Goal: Task Accomplishment & Management: Manage account settings

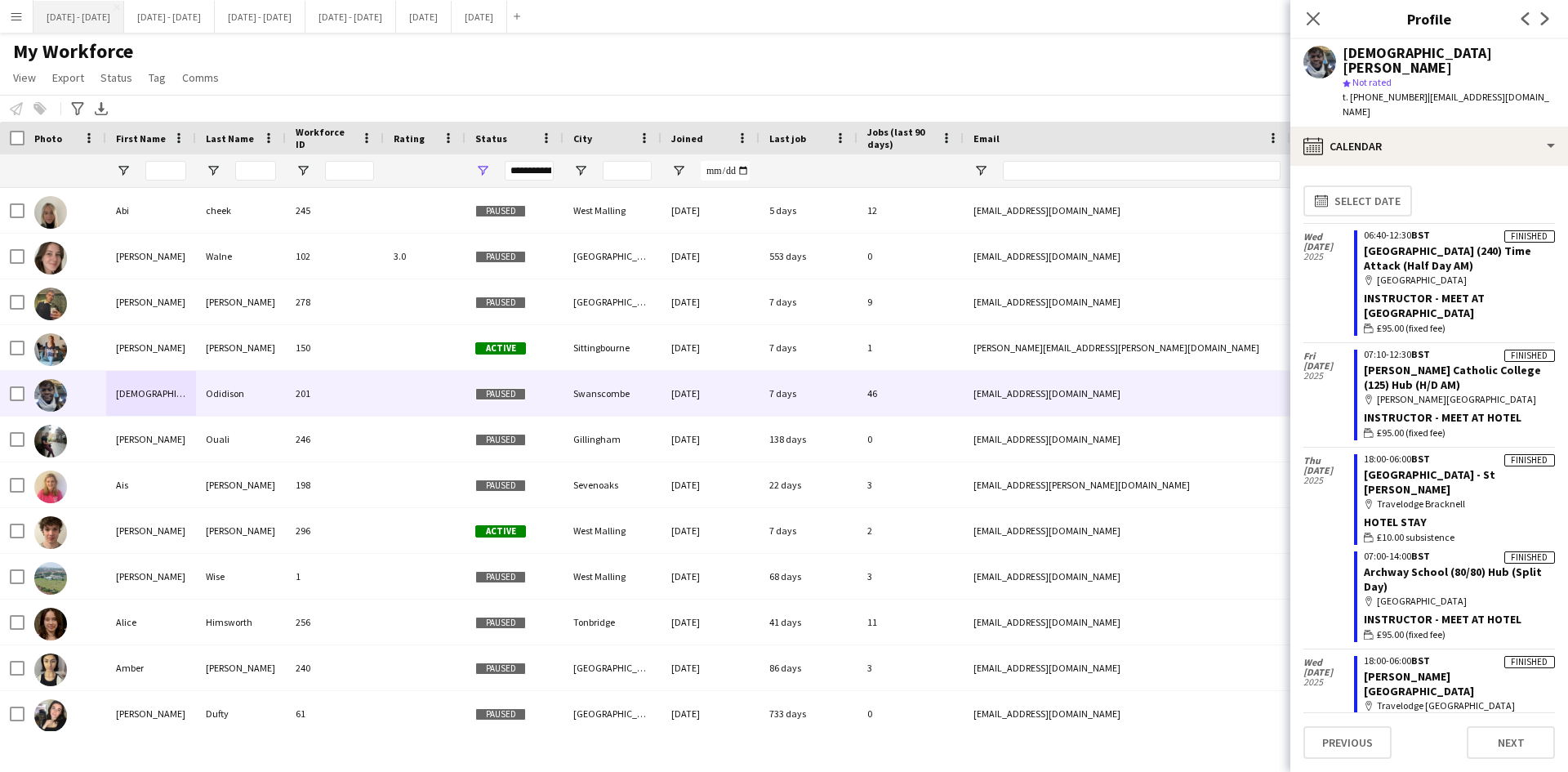
scroll to position [2068, 0]
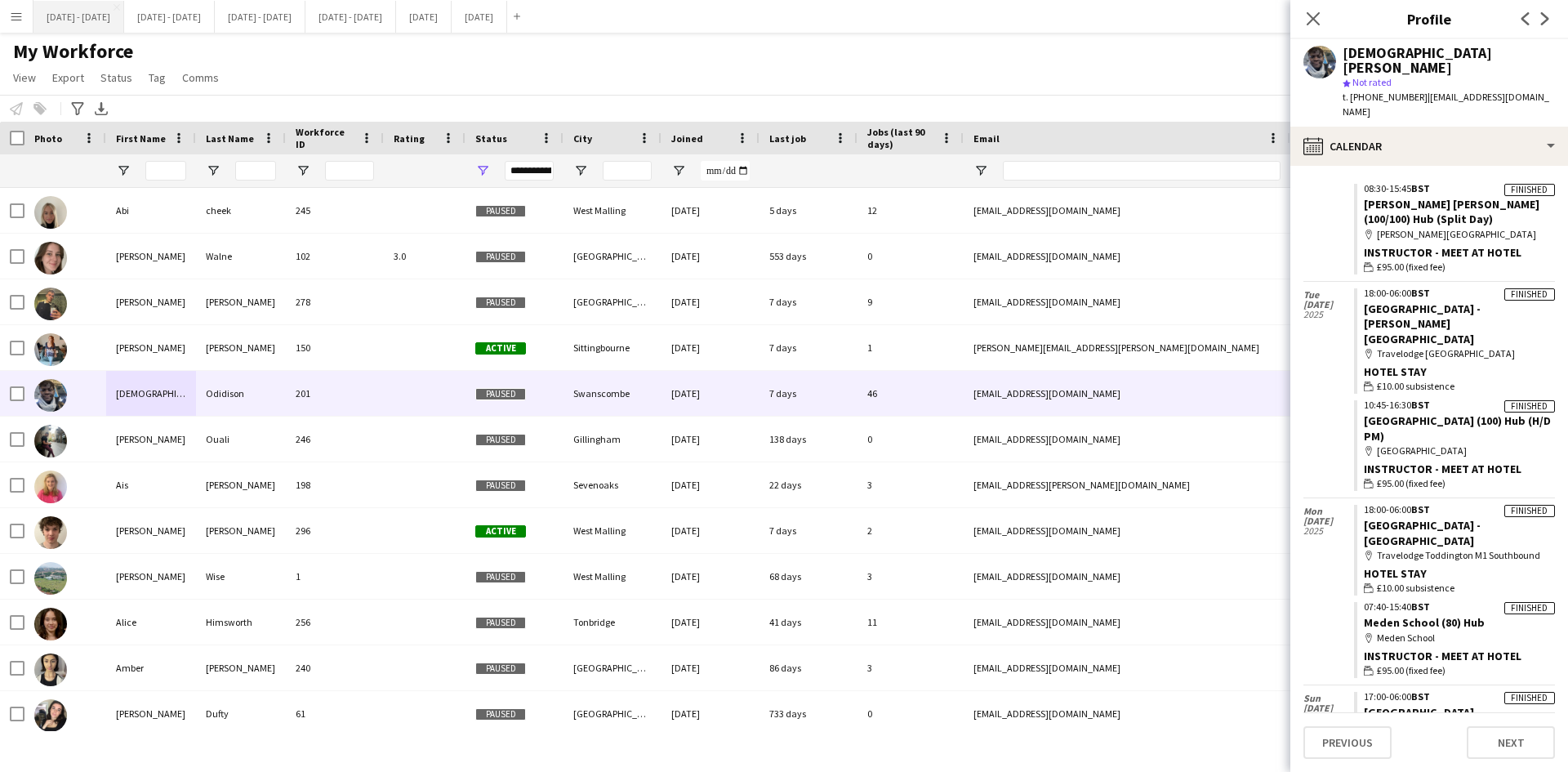
click at [92, 19] on button "[DATE] - [DATE] Close" at bounding box center [79, 16] width 91 height 32
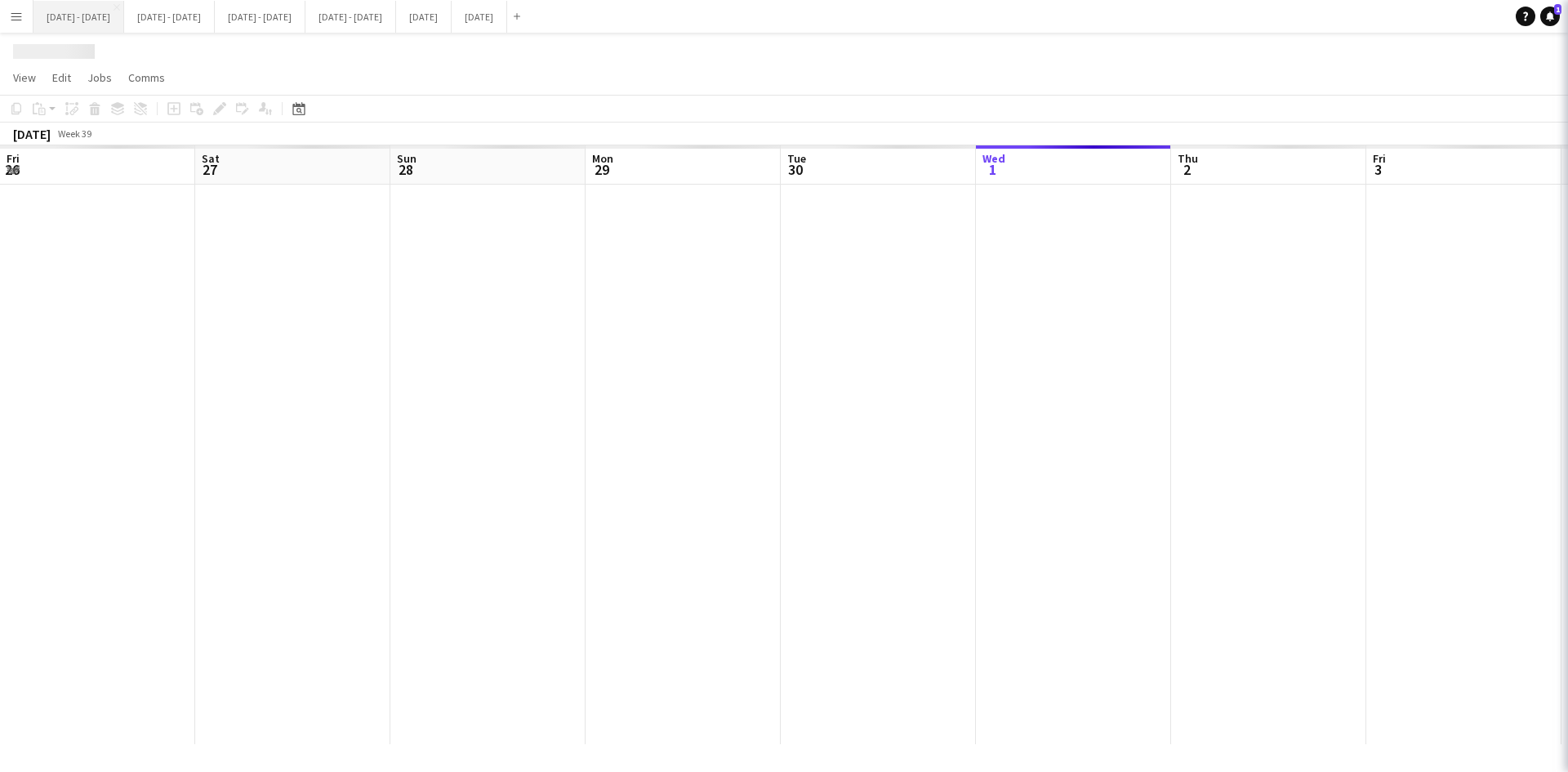
scroll to position [0, 417]
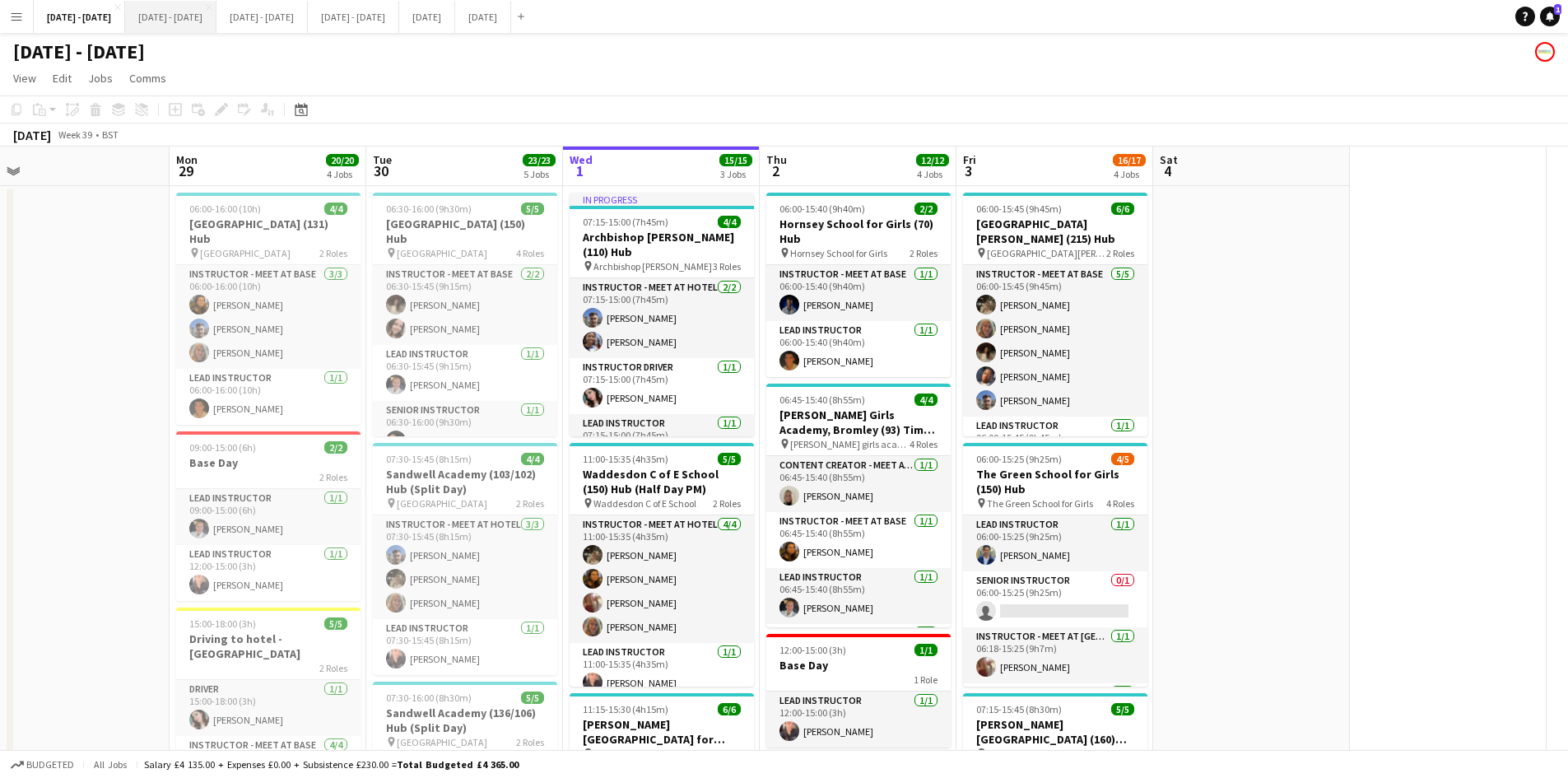
click at [200, 19] on button "[DATE] - [DATE] Close" at bounding box center [171, 17] width 91 height 32
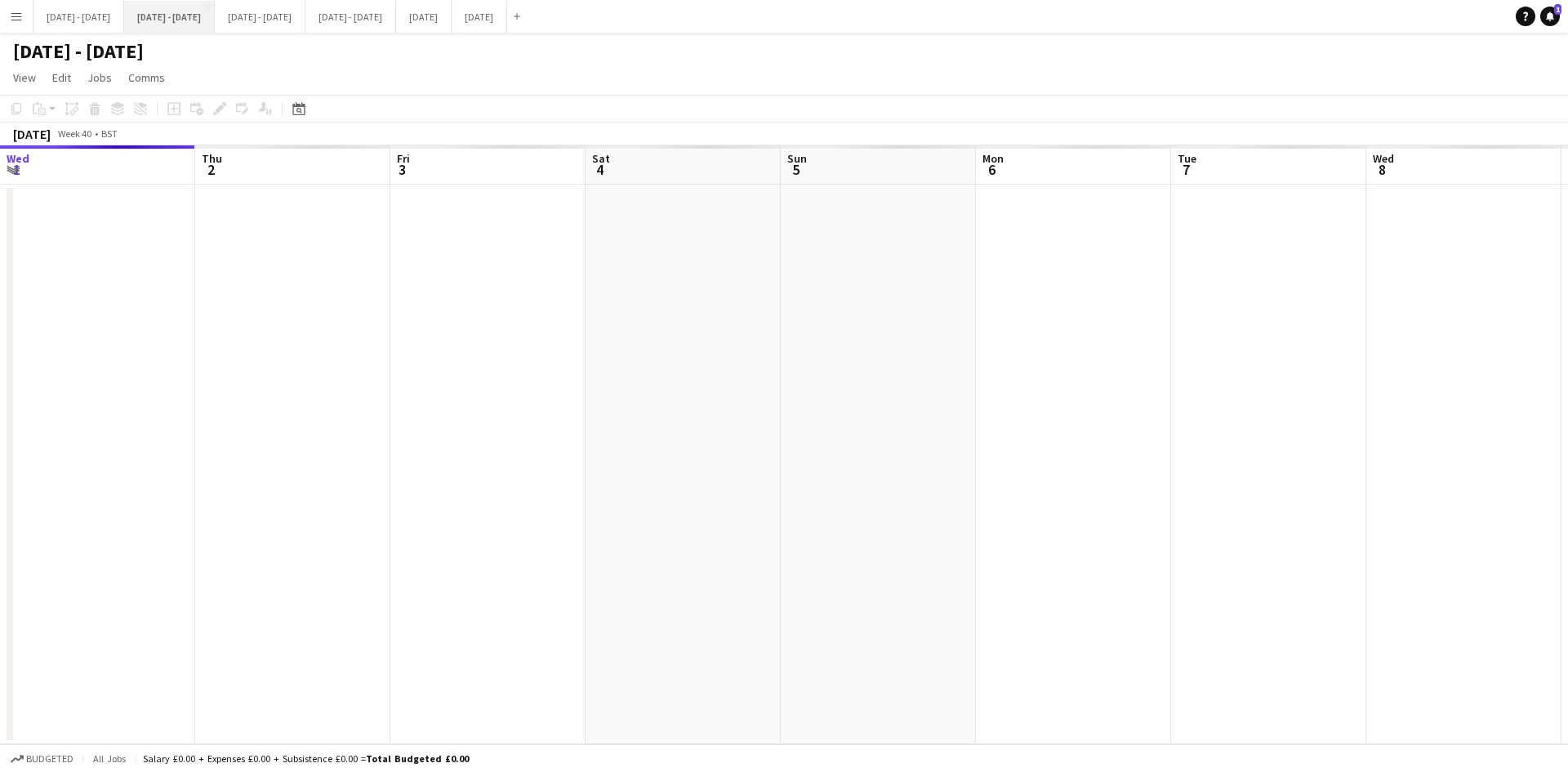
scroll to position [0, 589]
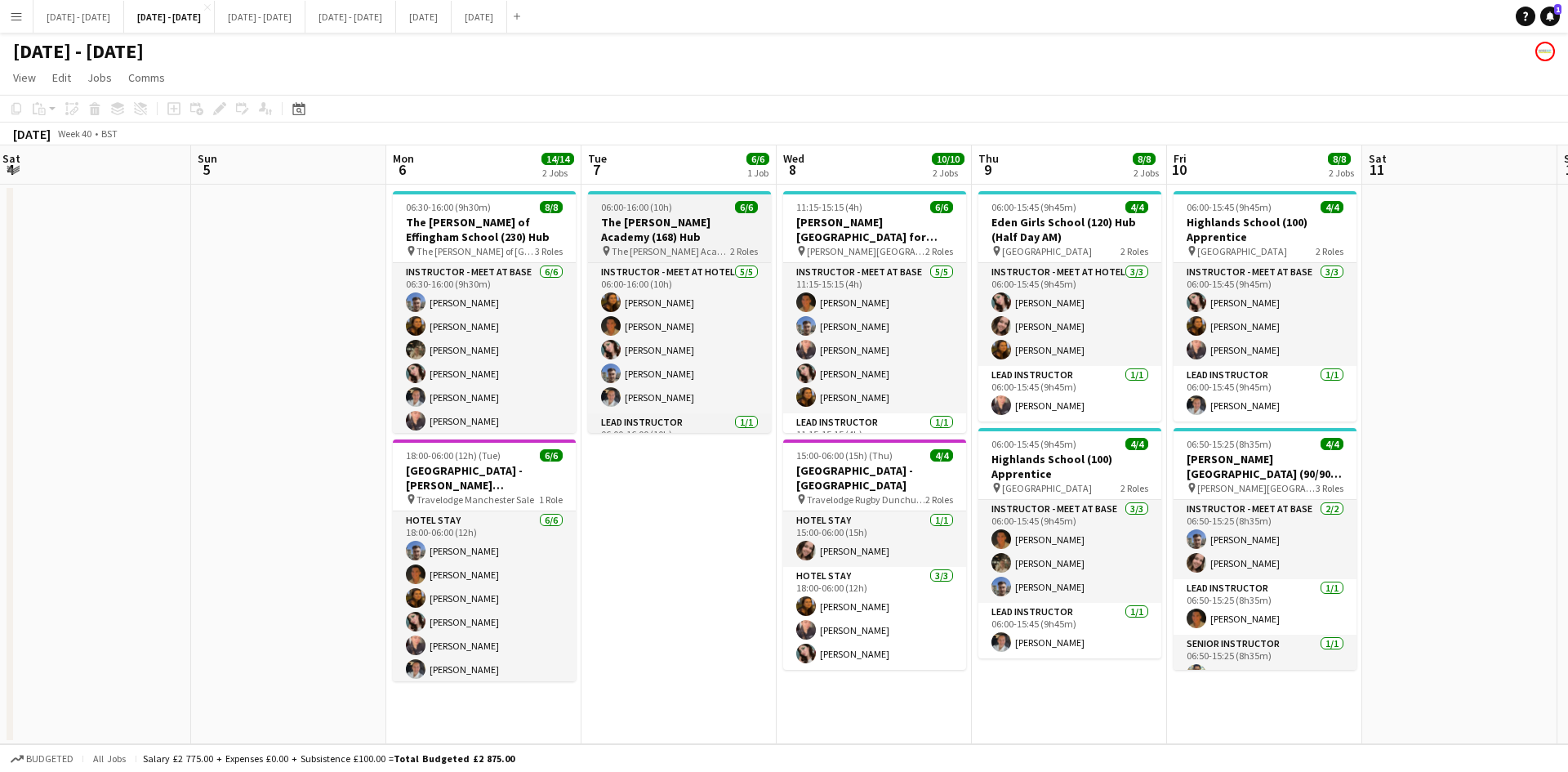
click at [701, 210] on div "06:00-16:00 (10h) 6/6" at bounding box center [679, 206] width 183 height 12
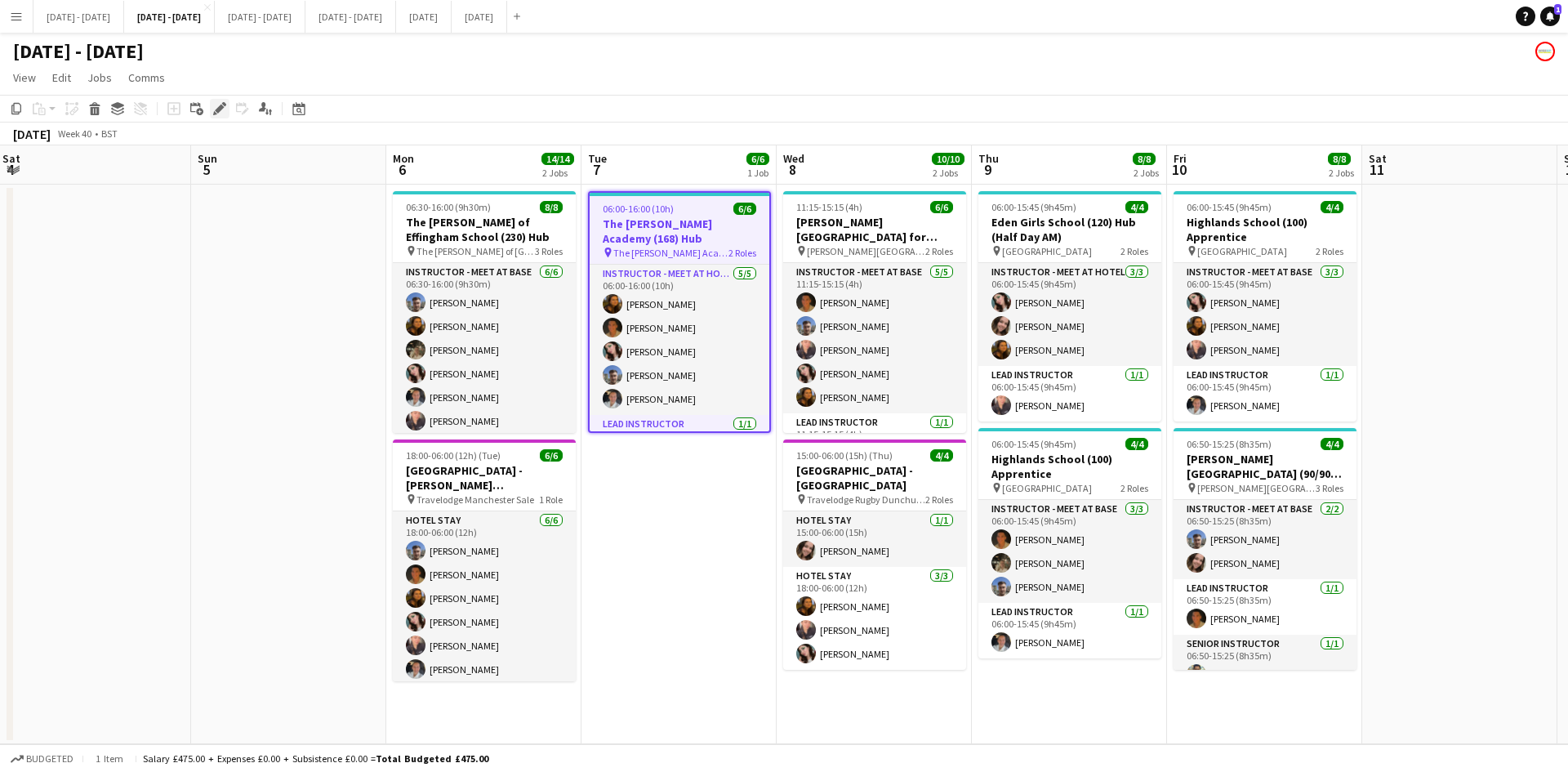
click at [213, 112] on icon "Edit" at bounding box center [220, 109] width 13 height 13
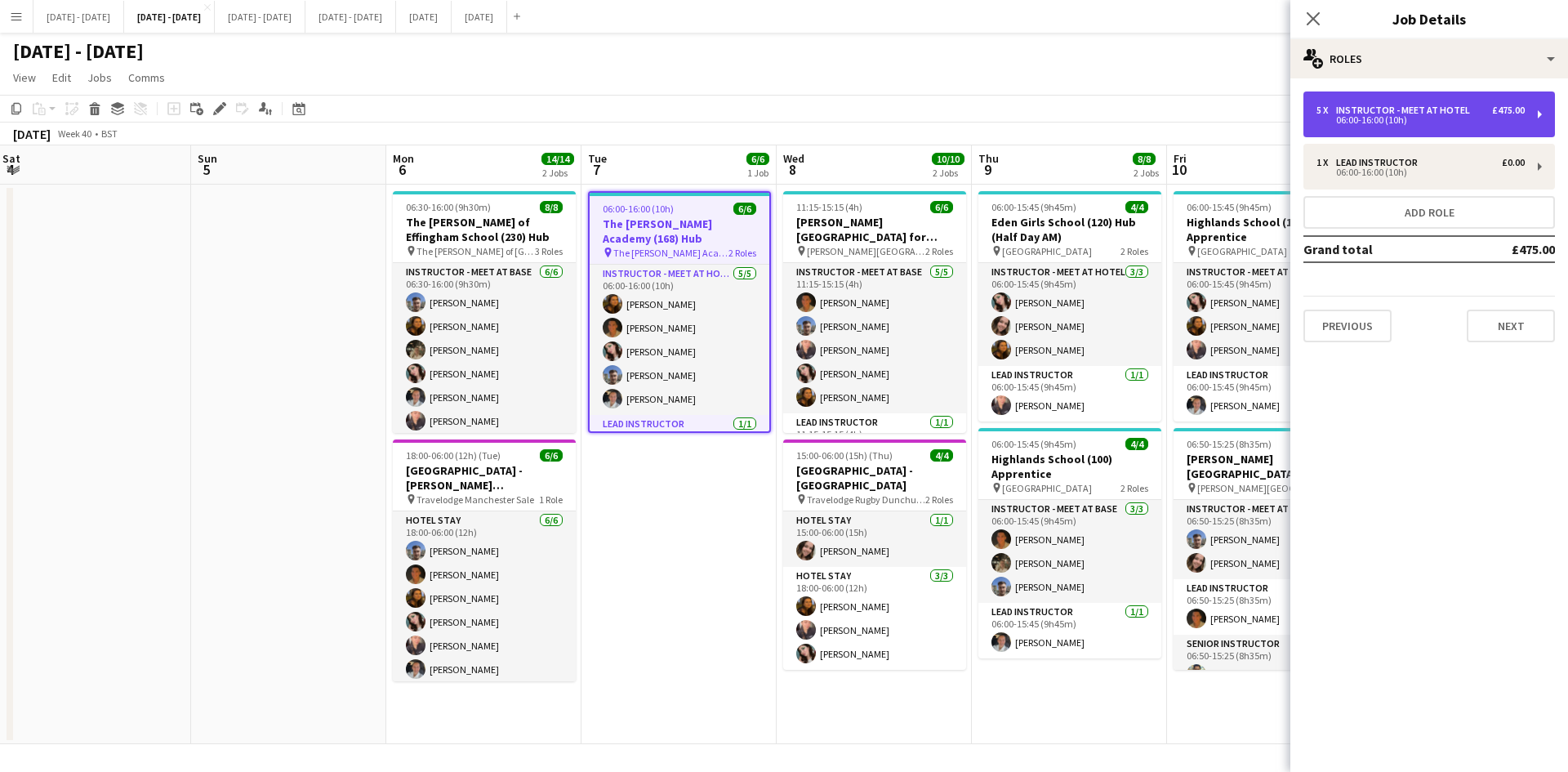
click at [1341, 116] on div "06:00-16:00 (10h)" at bounding box center [1420, 120] width 208 height 8
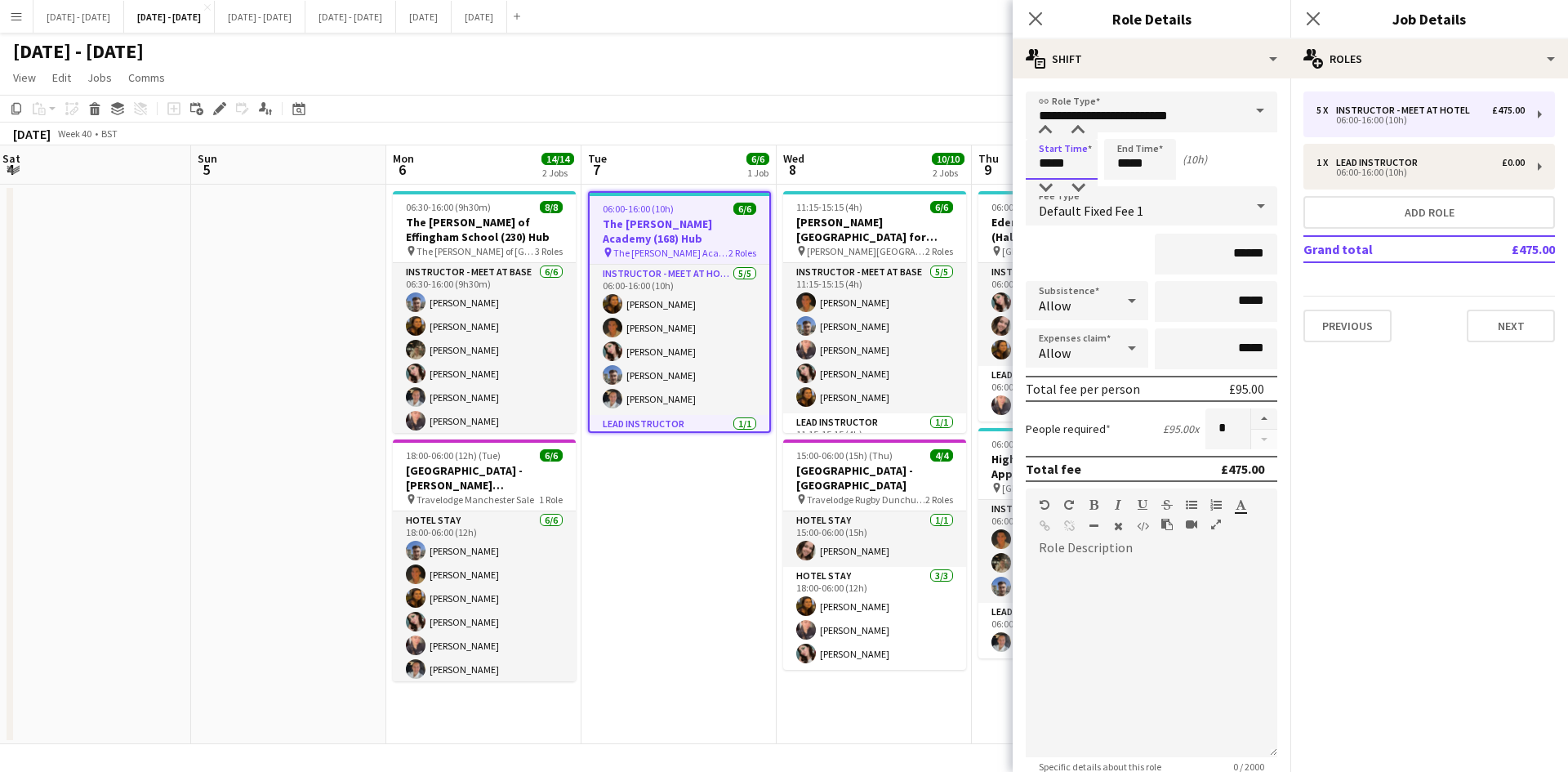
drag, startPoint x: 1067, startPoint y: 160, endPoint x: 1025, endPoint y: 170, distance: 43.2
click at [1025, 170] on form "**********" at bounding box center [1151, 517] width 277 height 852
type input "*****"
click at [1038, 19] on icon "Close pop-in" at bounding box center [1034, 18] width 16 height 16
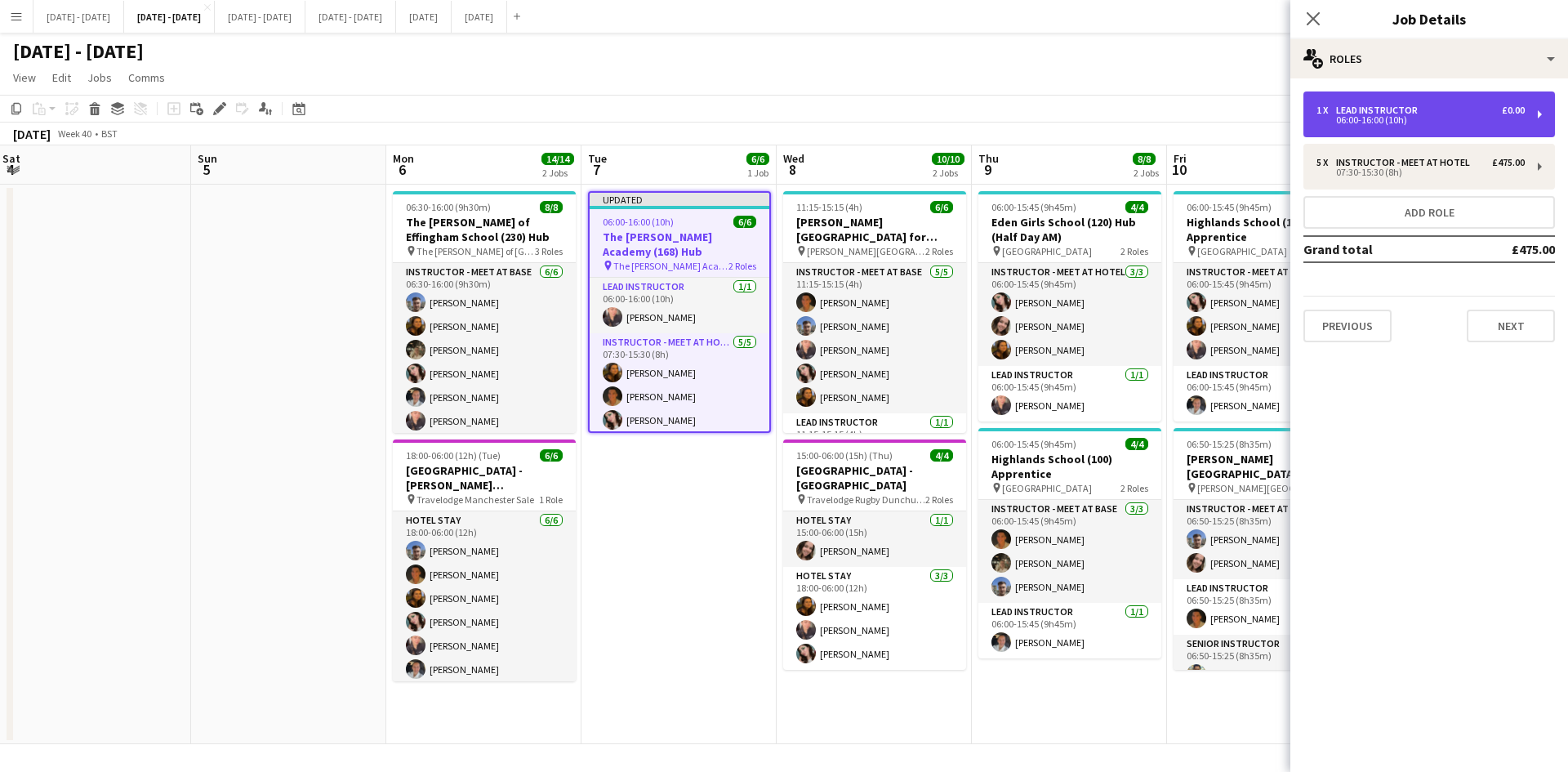
click at [1356, 116] on div "06:00-16:00 (10h)" at bounding box center [1420, 120] width 208 height 8
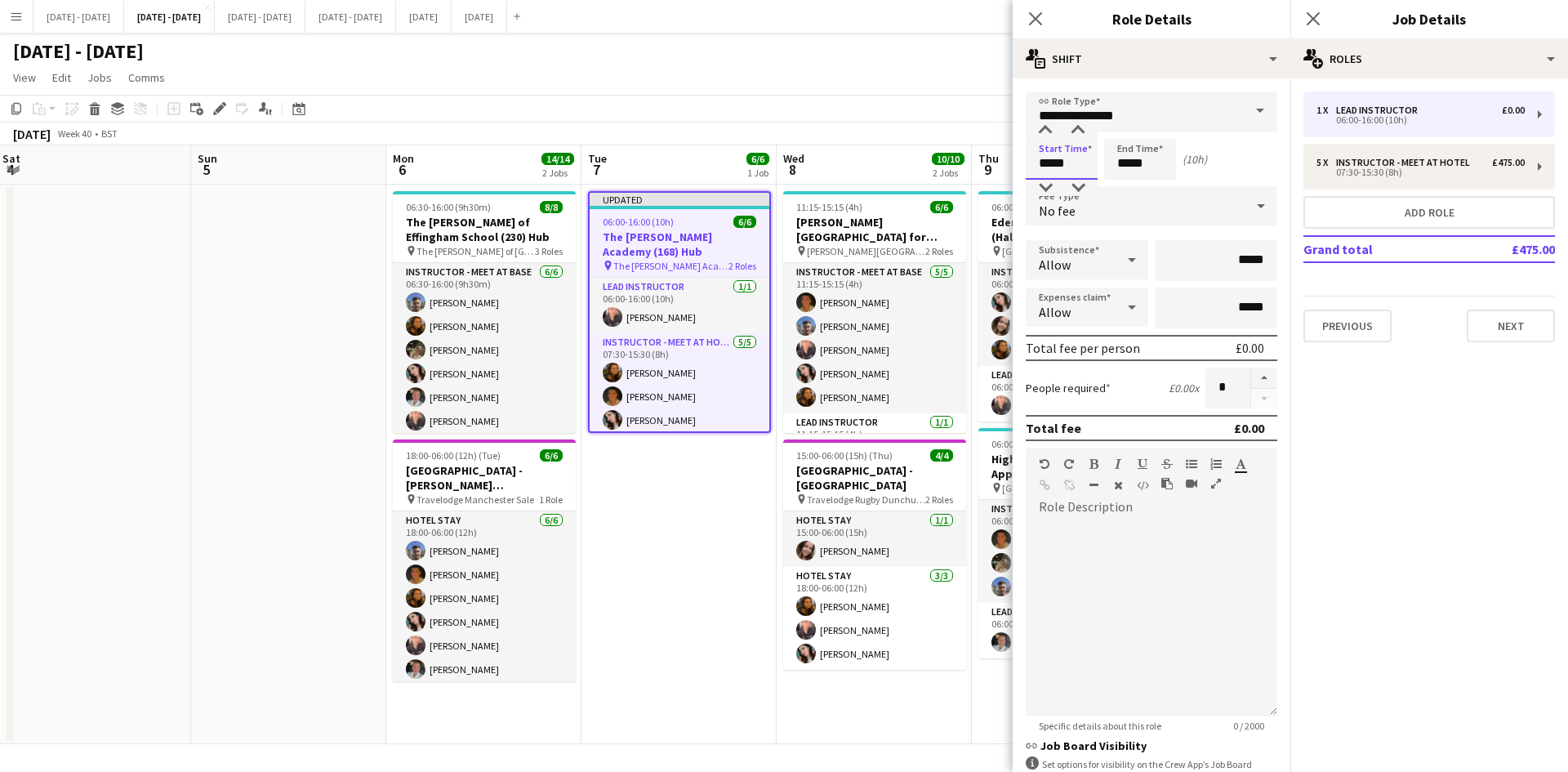
drag, startPoint x: 1065, startPoint y: 162, endPoint x: 1003, endPoint y: 174, distance: 63.2
click at [1003, 174] on body "Menu Boards Boards Boards All jobs Status Workforce Workforce My Workforce Recr…" at bounding box center [784, 386] width 1568 height 772
type input "*****"
click at [1036, 22] on icon "Close pop-in" at bounding box center [1034, 18] width 16 height 16
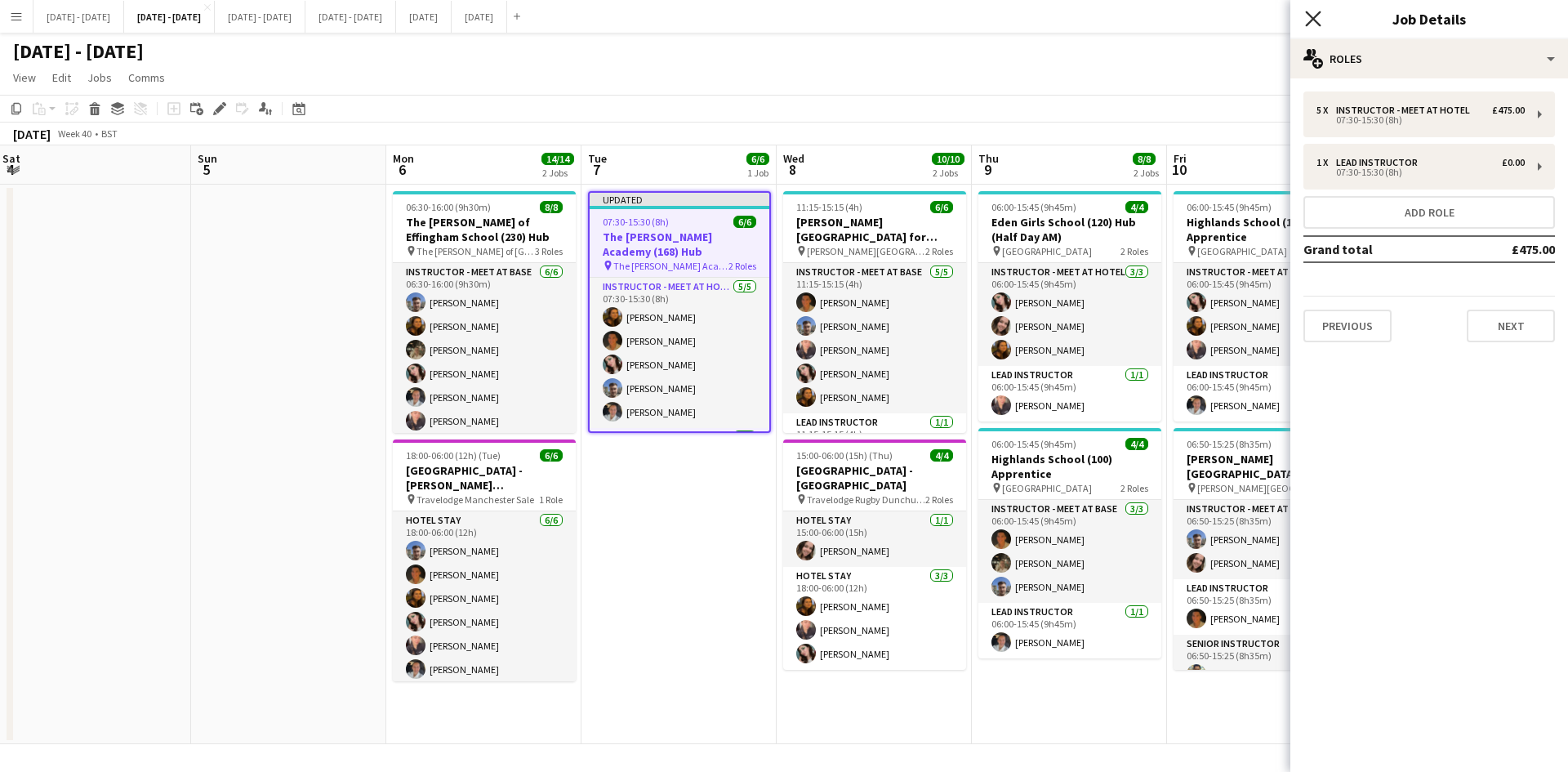
click at [1312, 17] on icon at bounding box center [1313, 18] width 16 height 16
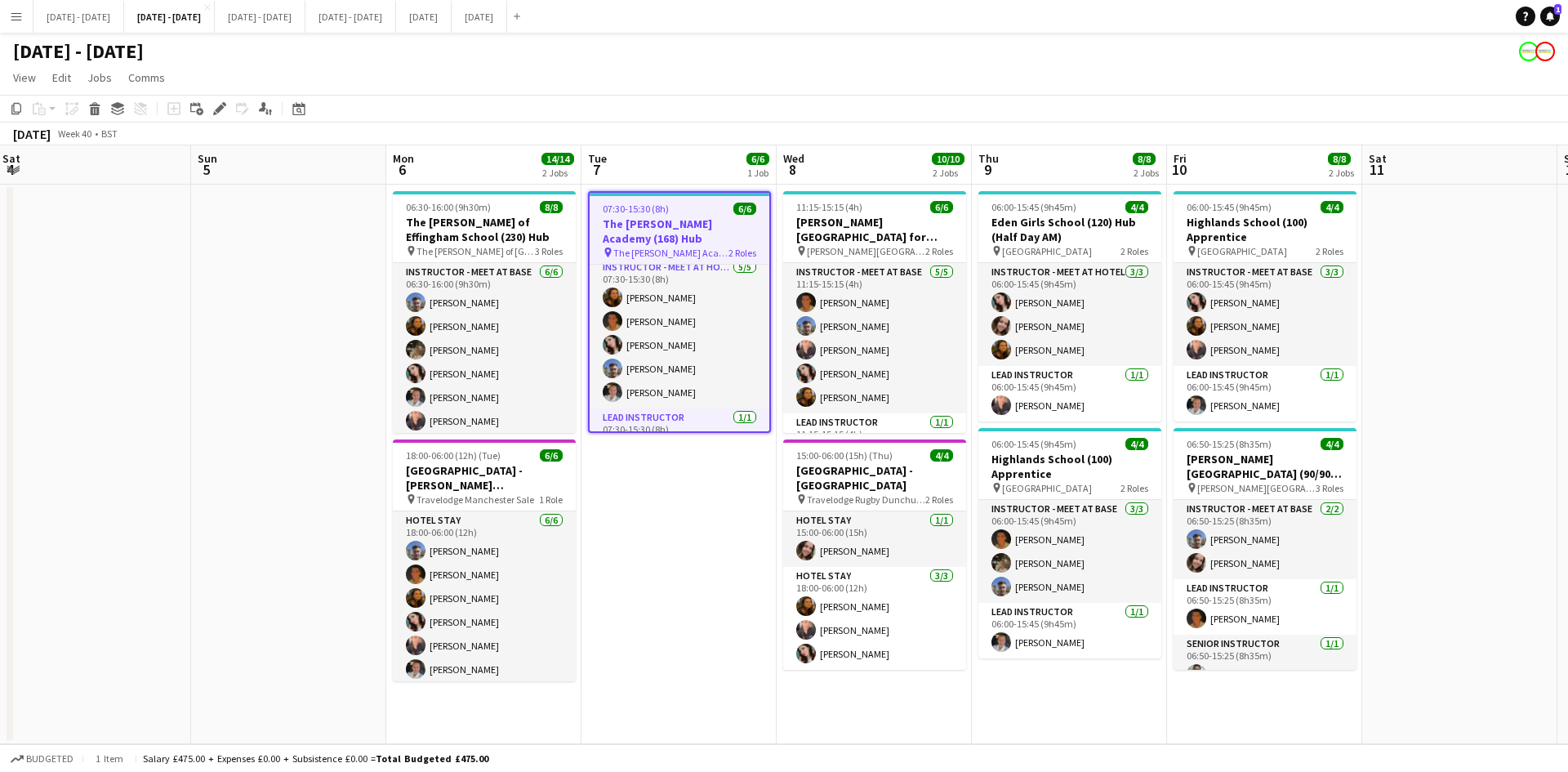
scroll to position [25, 0]
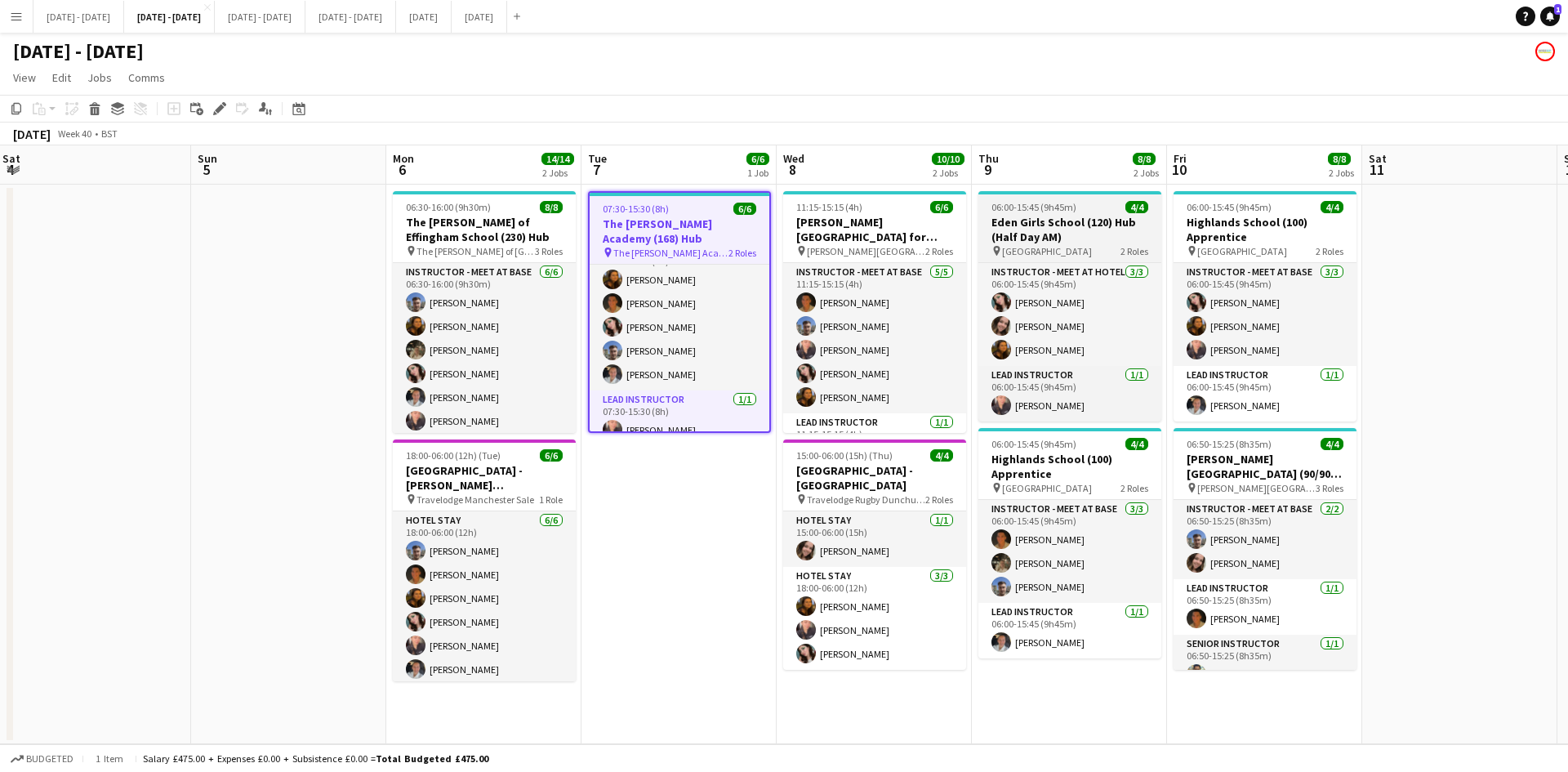
click at [1087, 199] on app-job-card "06:00-15:45 (9h45m) 4/4 [GEOGRAPHIC_DATA] (120) Hub (Half Day AM) pin Eden Girl…" at bounding box center [1070, 307] width 183 height 231
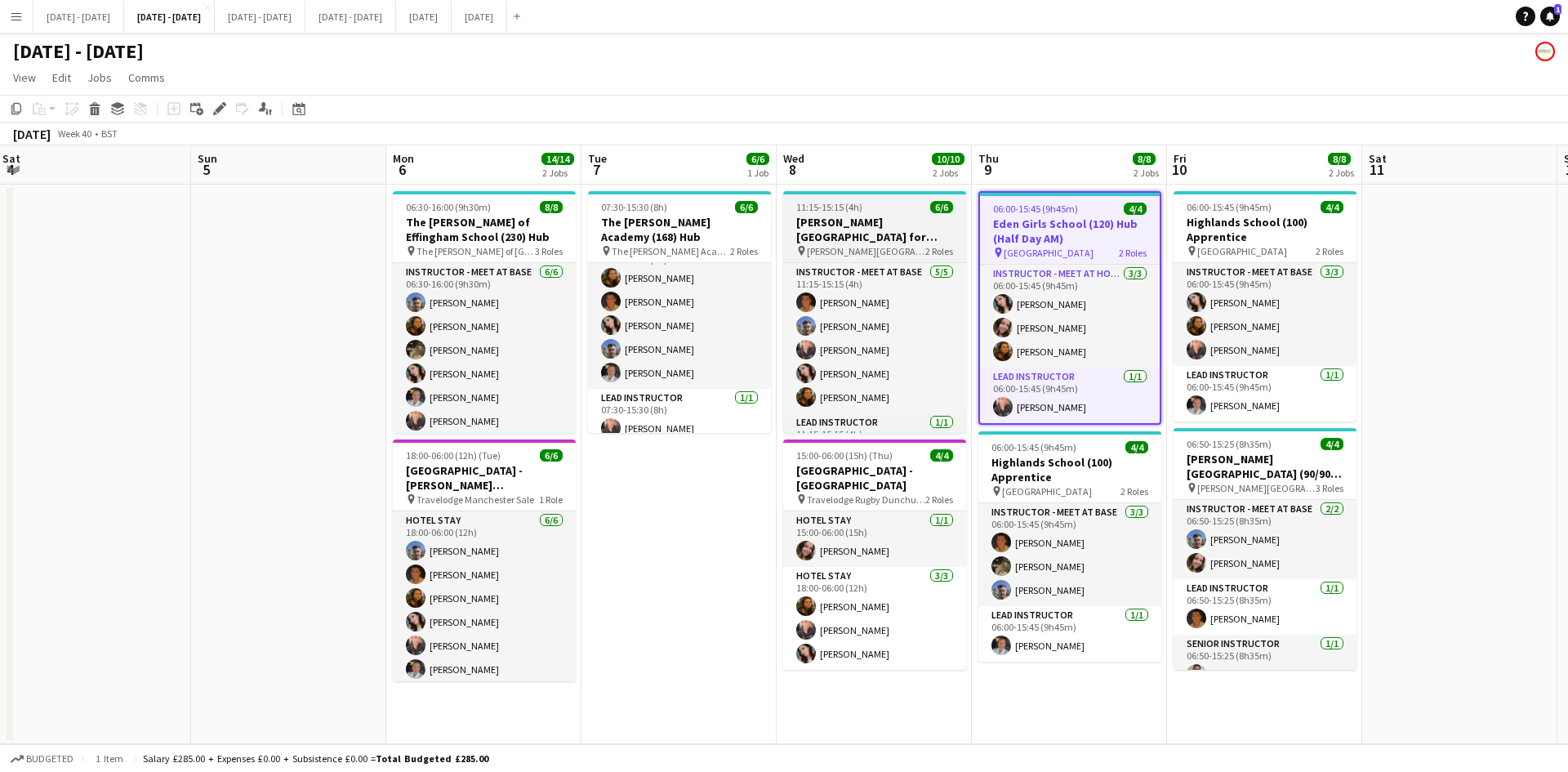
scroll to position [21, 0]
click at [216, 110] on icon "Edit" at bounding box center [220, 109] width 13 height 13
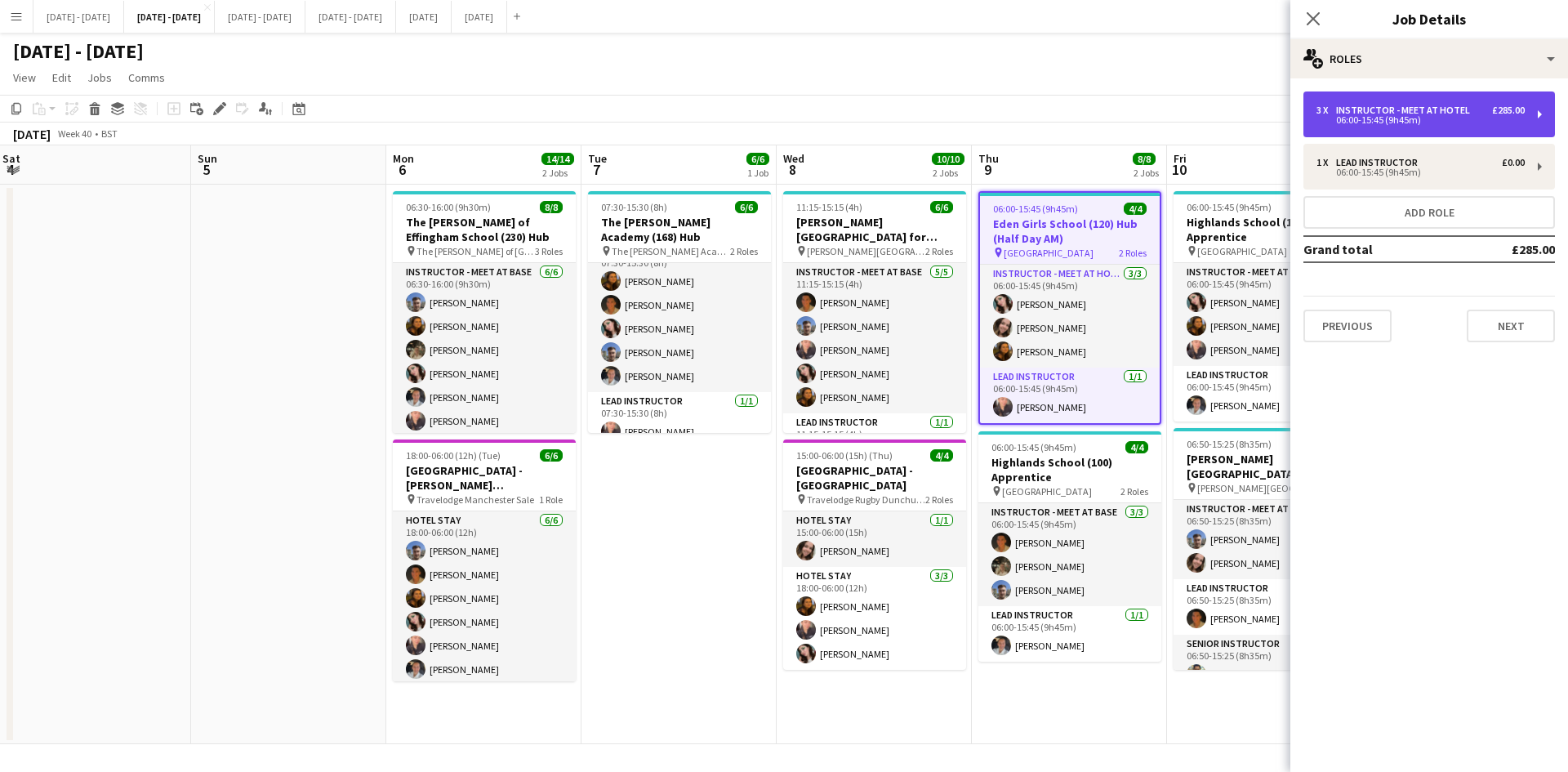
click at [1360, 117] on div "06:00-15:45 (9h45m)" at bounding box center [1420, 120] width 208 height 8
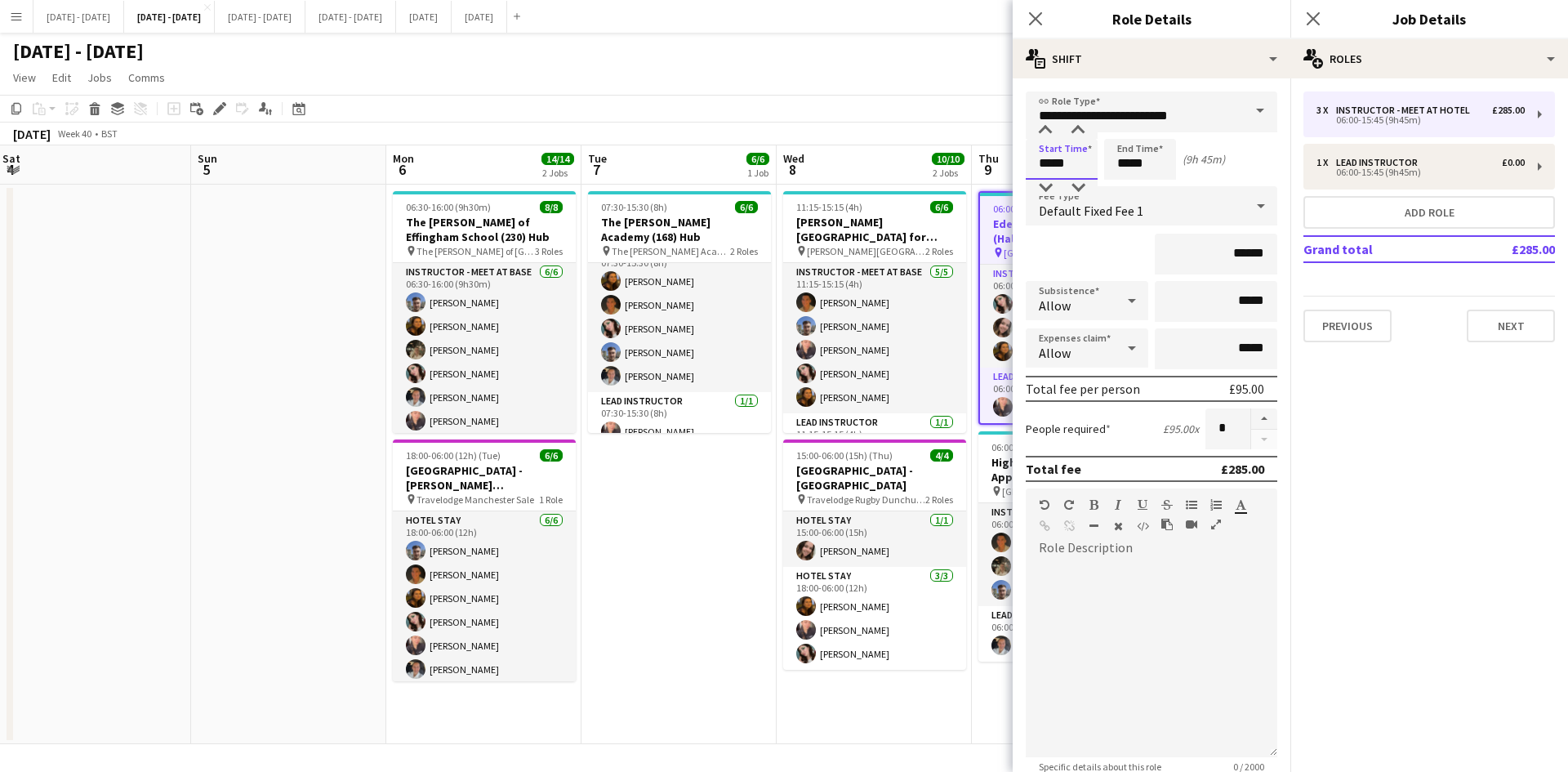
drag, startPoint x: 1068, startPoint y: 161, endPoint x: 1011, endPoint y: 178, distance: 59.5
click at [1011, 178] on body "Menu Boards Boards Boards All jobs Status Workforce Workforce My Workforce Recr…" at bounding box center [784, 386] width 1568 height 772
type input "*****"
click at [1040, 18] on icon "Close pop-in" at bounding box center [1034, 18] width 16 height 16
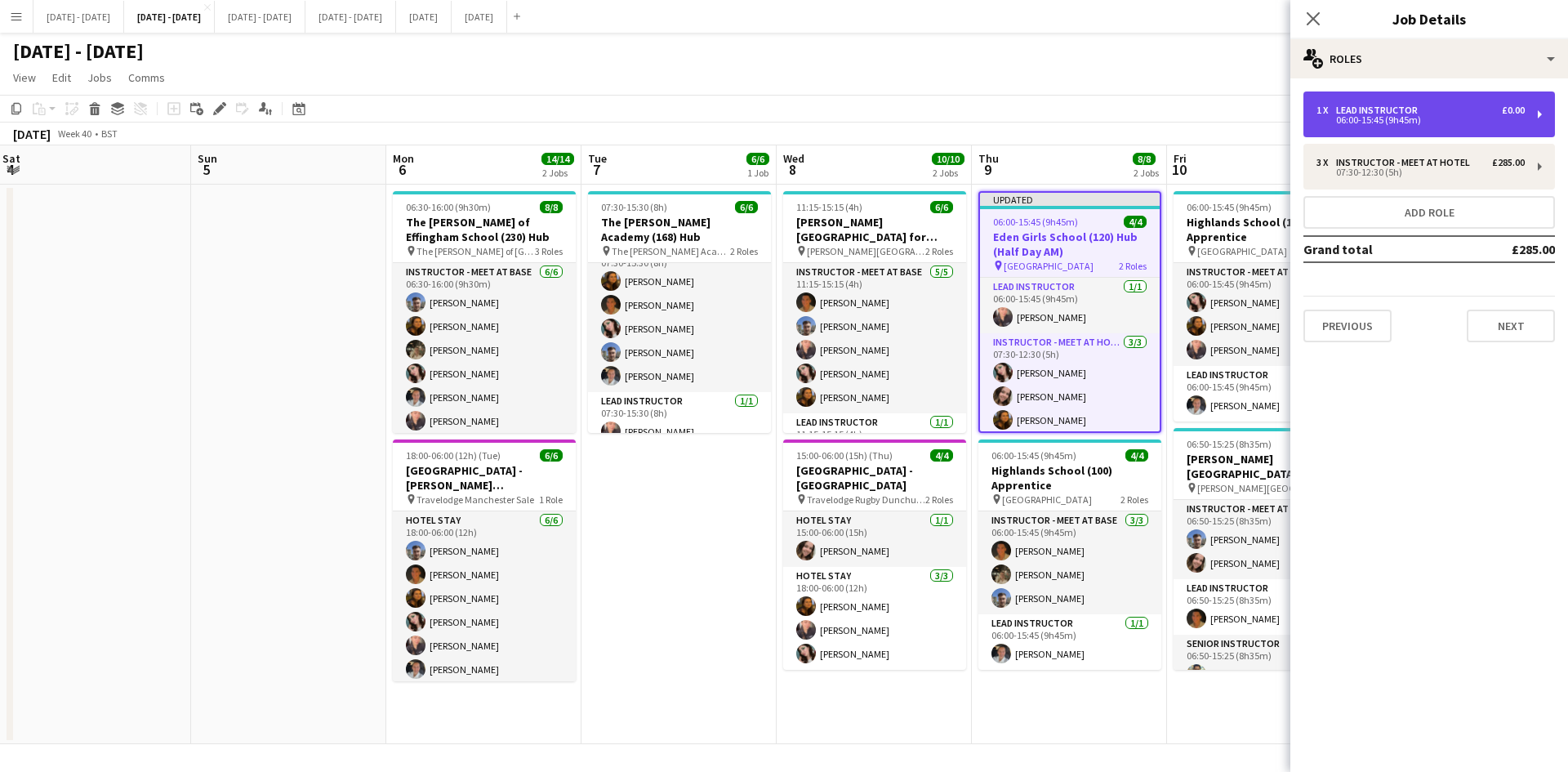
click at [1359, 117] on div "06:00-15:45 (9h45m)" at bounding box center [1420, 120] width 208 height 8
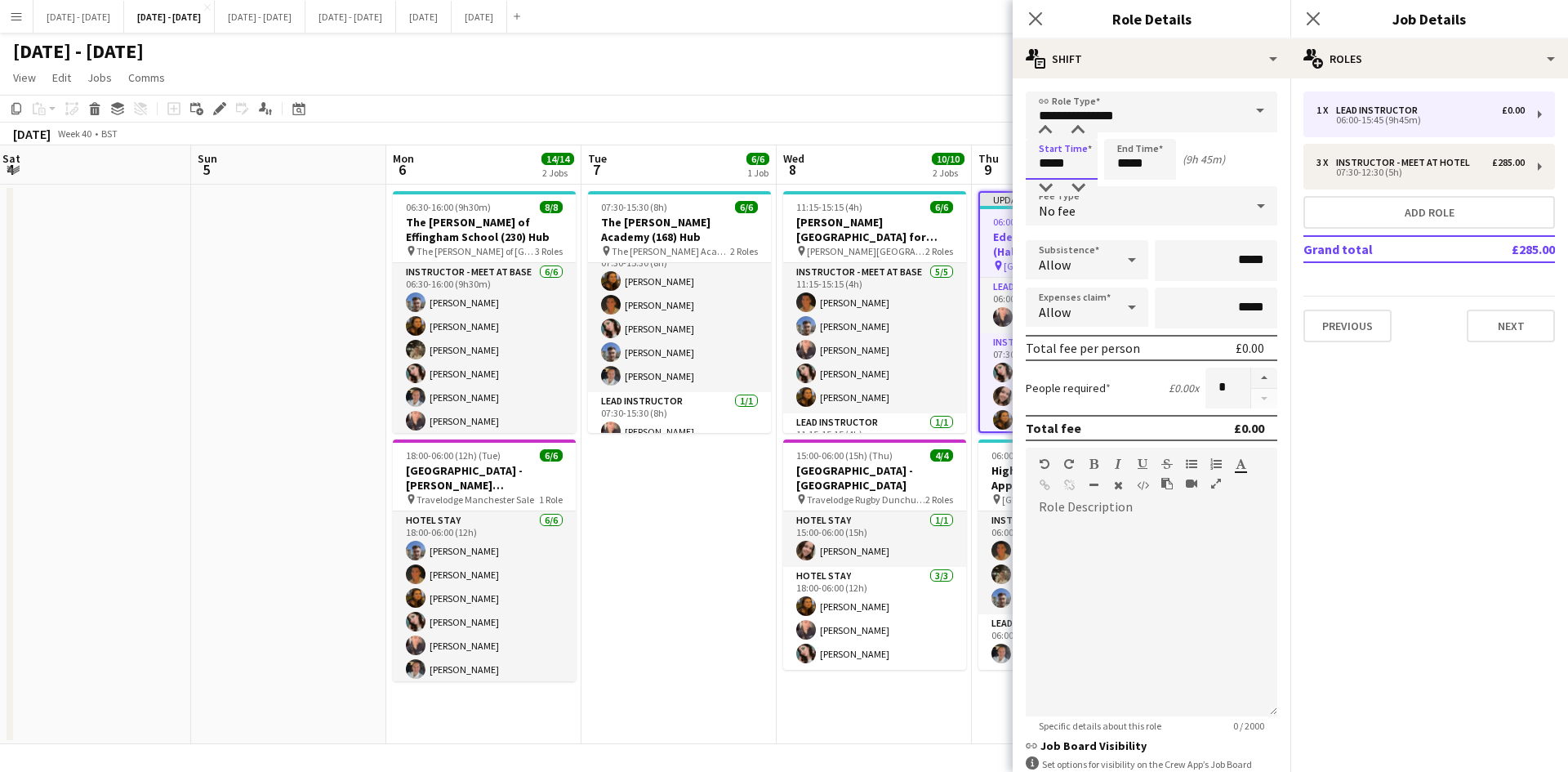
drag, startPoint x: 1069, startPoint y: 168, endPoint x: 1016, endPoint y: 179, distance: 54.1
click at [1016, 179] on form "**********" at bounding box center [1151, 496] width 277 height 810
type input "*****"
click at [1033, 19] on icon "Close pop-in" at bounding box center [1034, 18] width 16 height 16
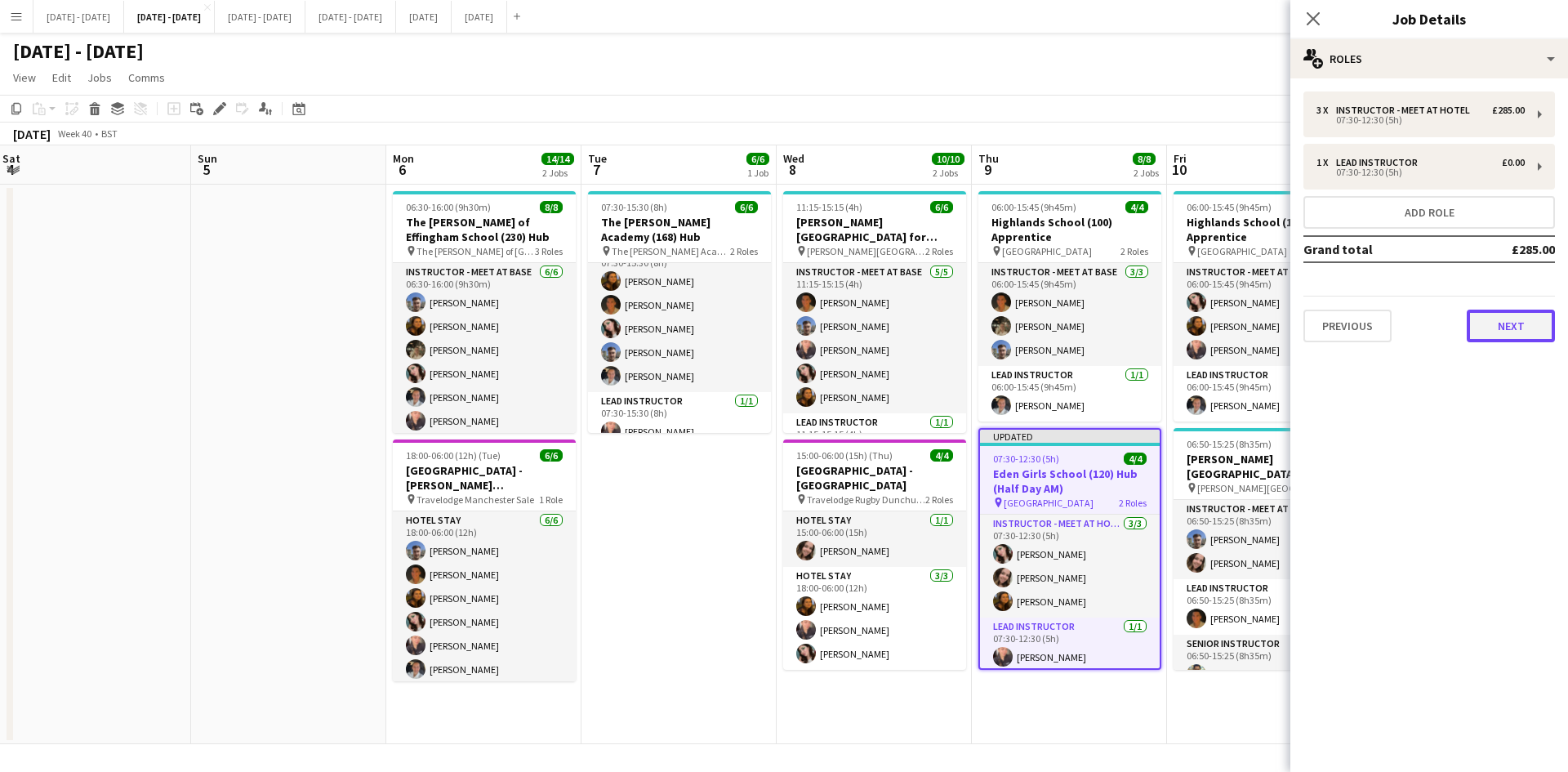
click at [1499, 321] on button "Next" at bounding box center [1510, 326] width 88 height 33
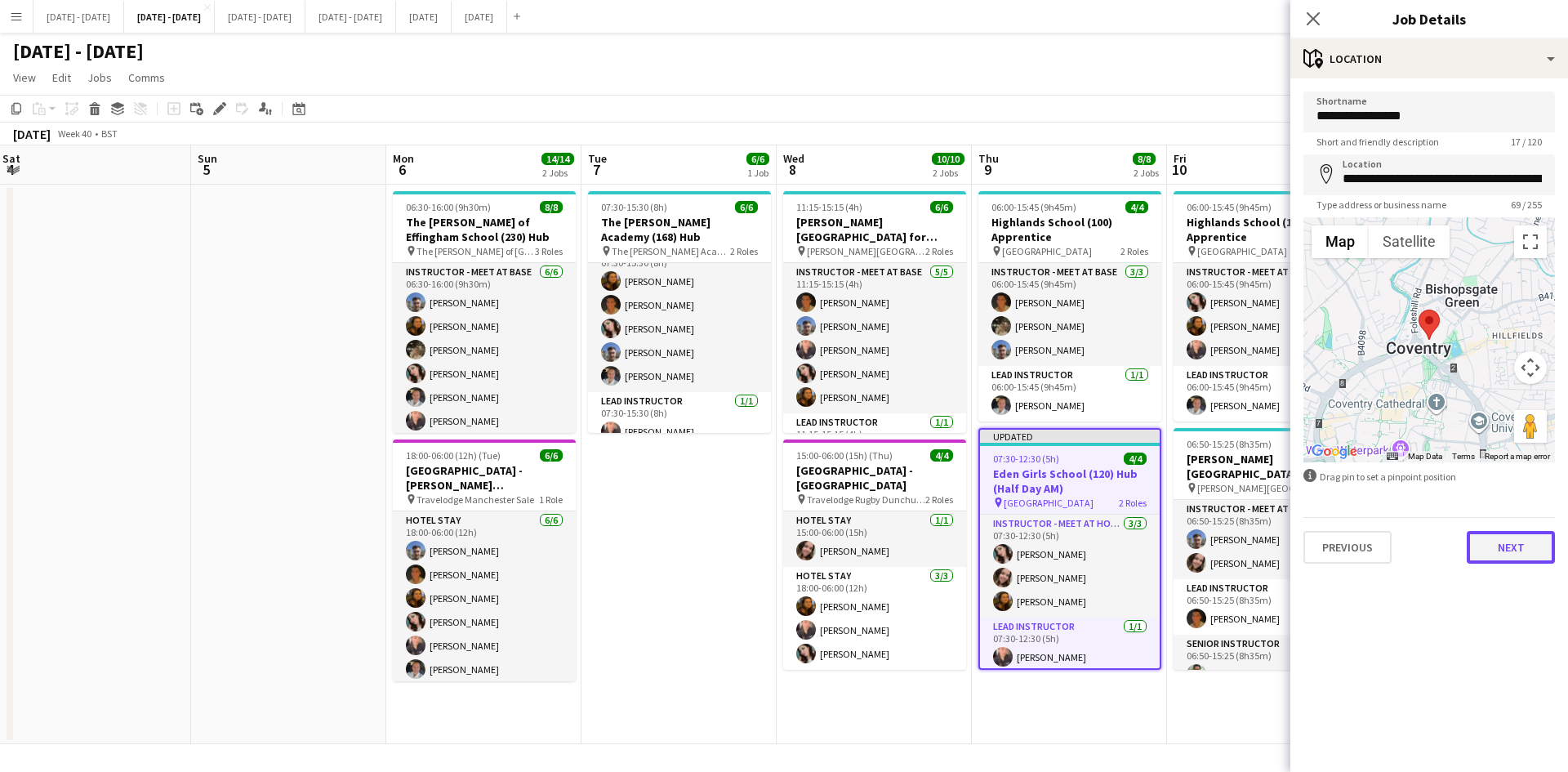
click at [1495, 546] on button "Next" at bounding box center [1510, 548] width 88 height 33
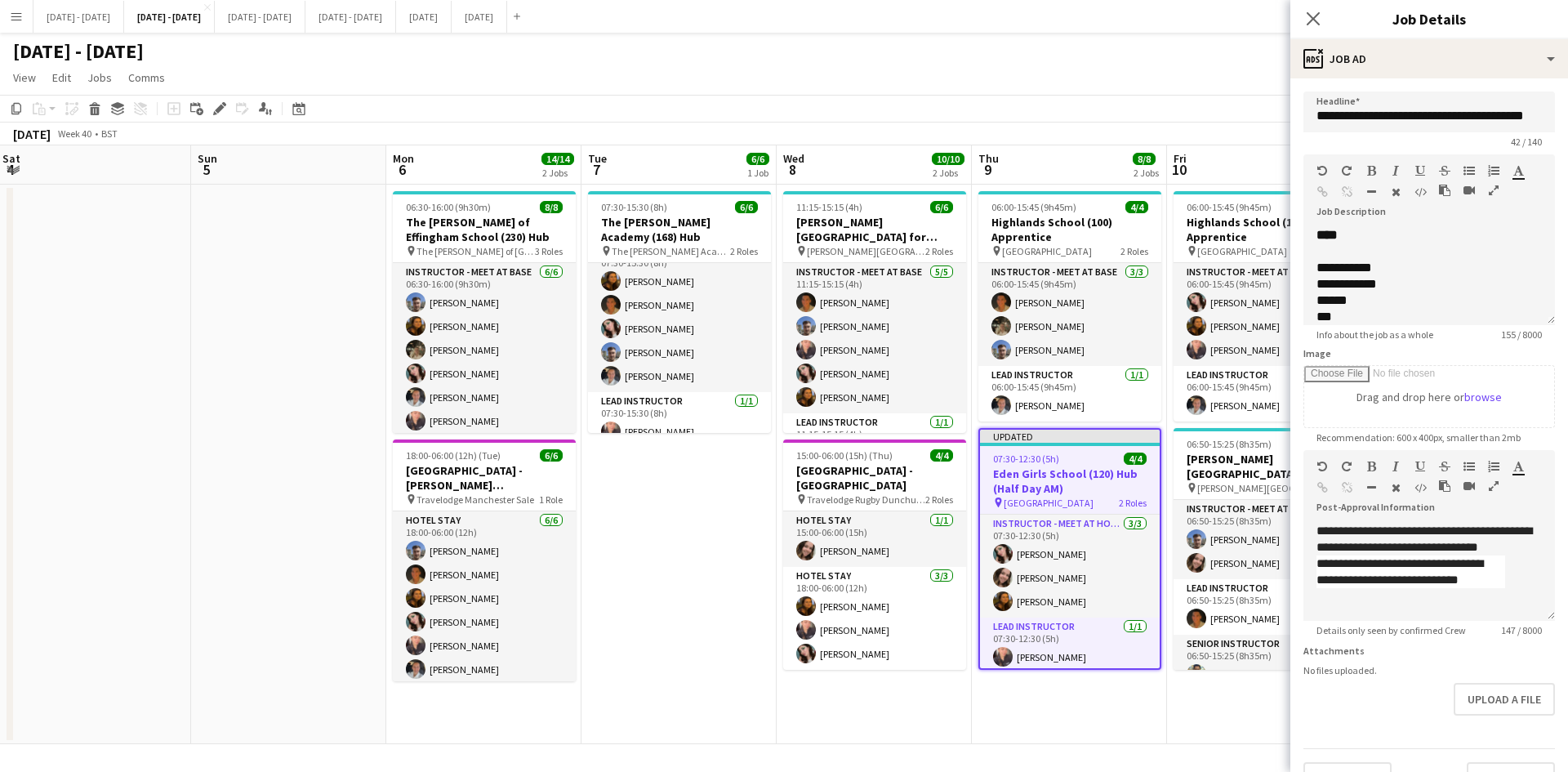
scroll to position [13, 0]
click at [1461, 746] on form "**********" at bounding box center [1429, 443] width 277 height 703
click at [1476, 704] on button "Upload a file" at bounding box center [1504, 700] width 102 height 33
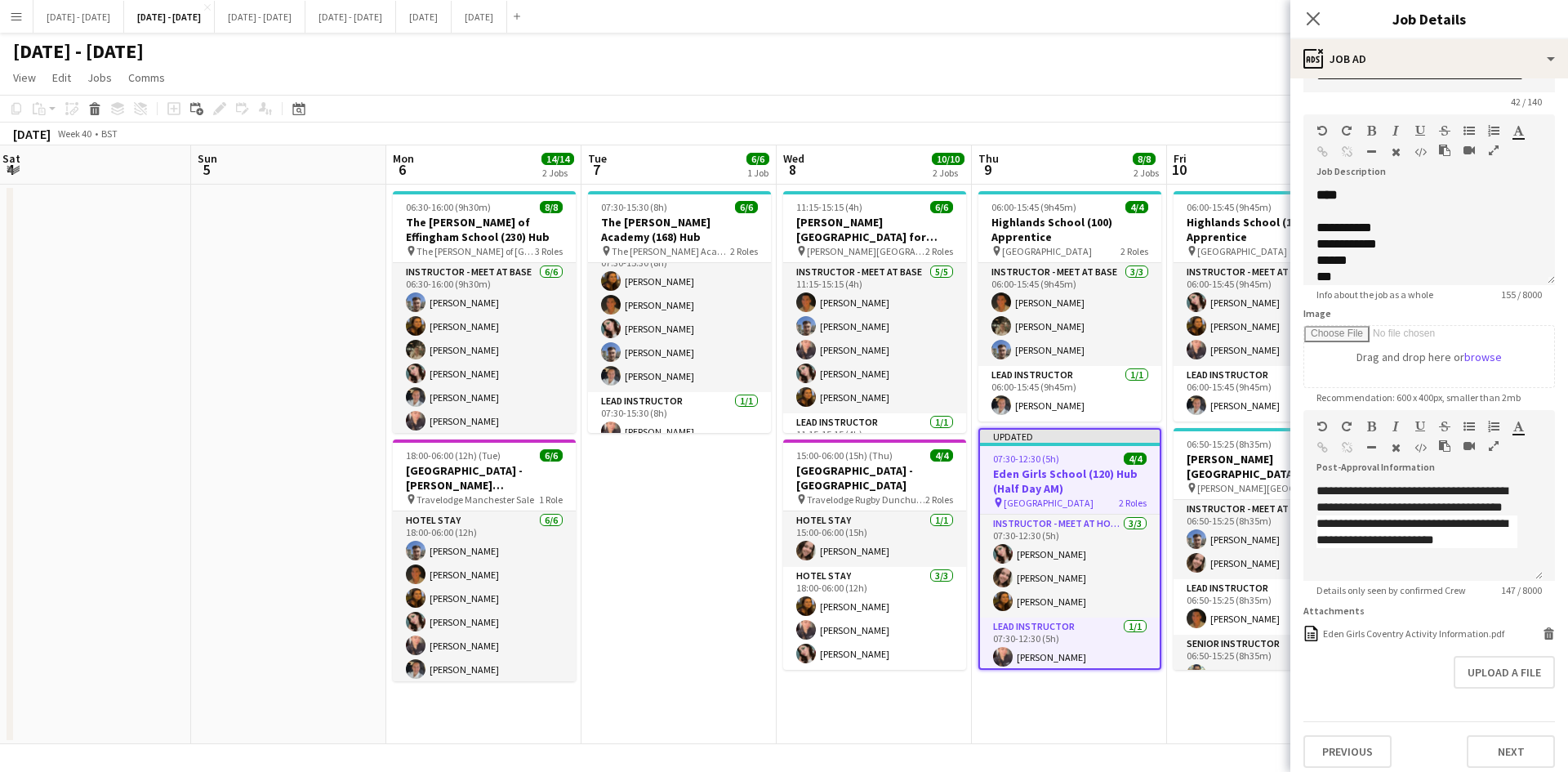
scroll to position [61, 0]
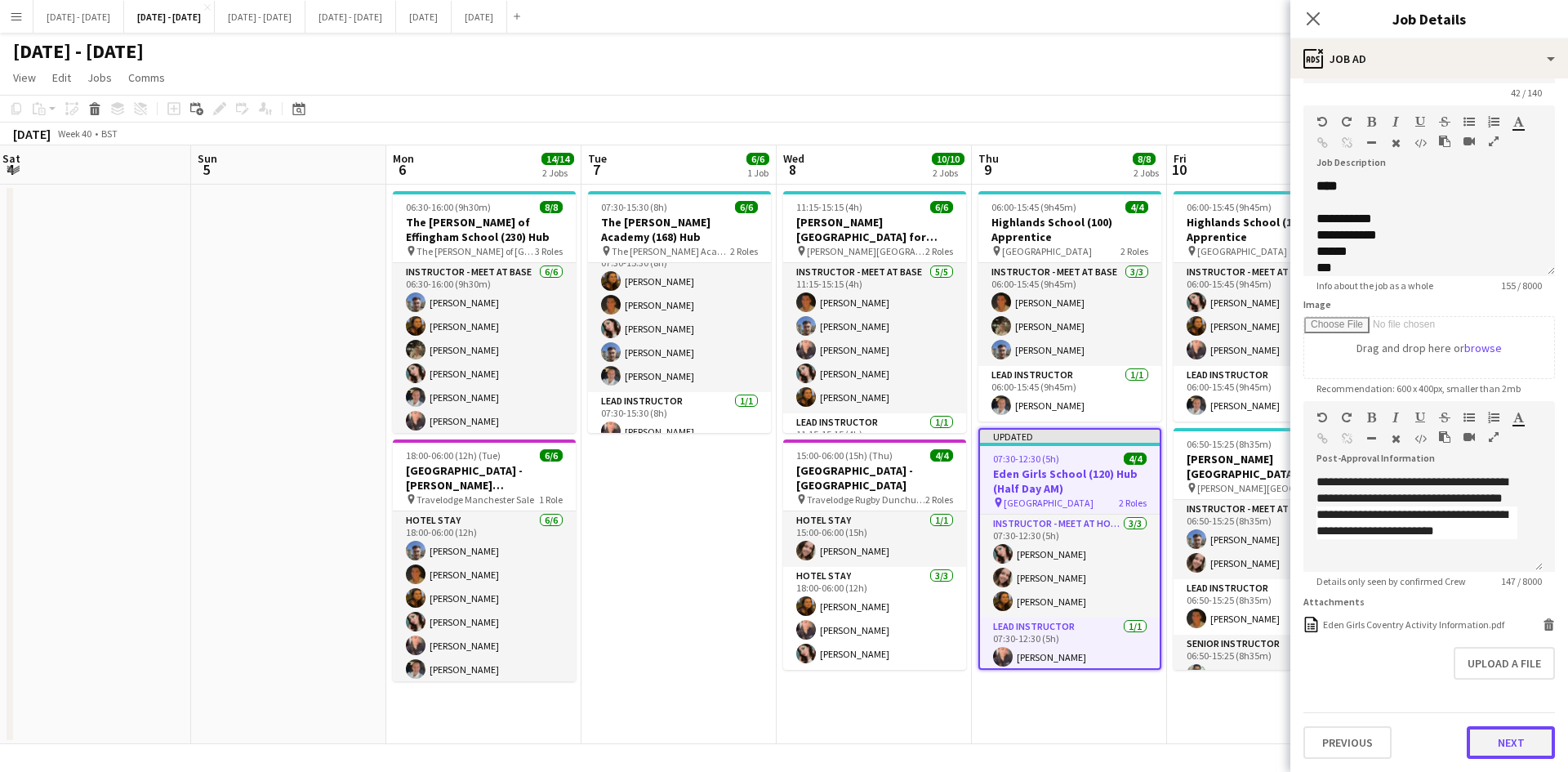
click at [1479, 739] on button "Next" at bounding box center [1510, 743] width 88 height 33
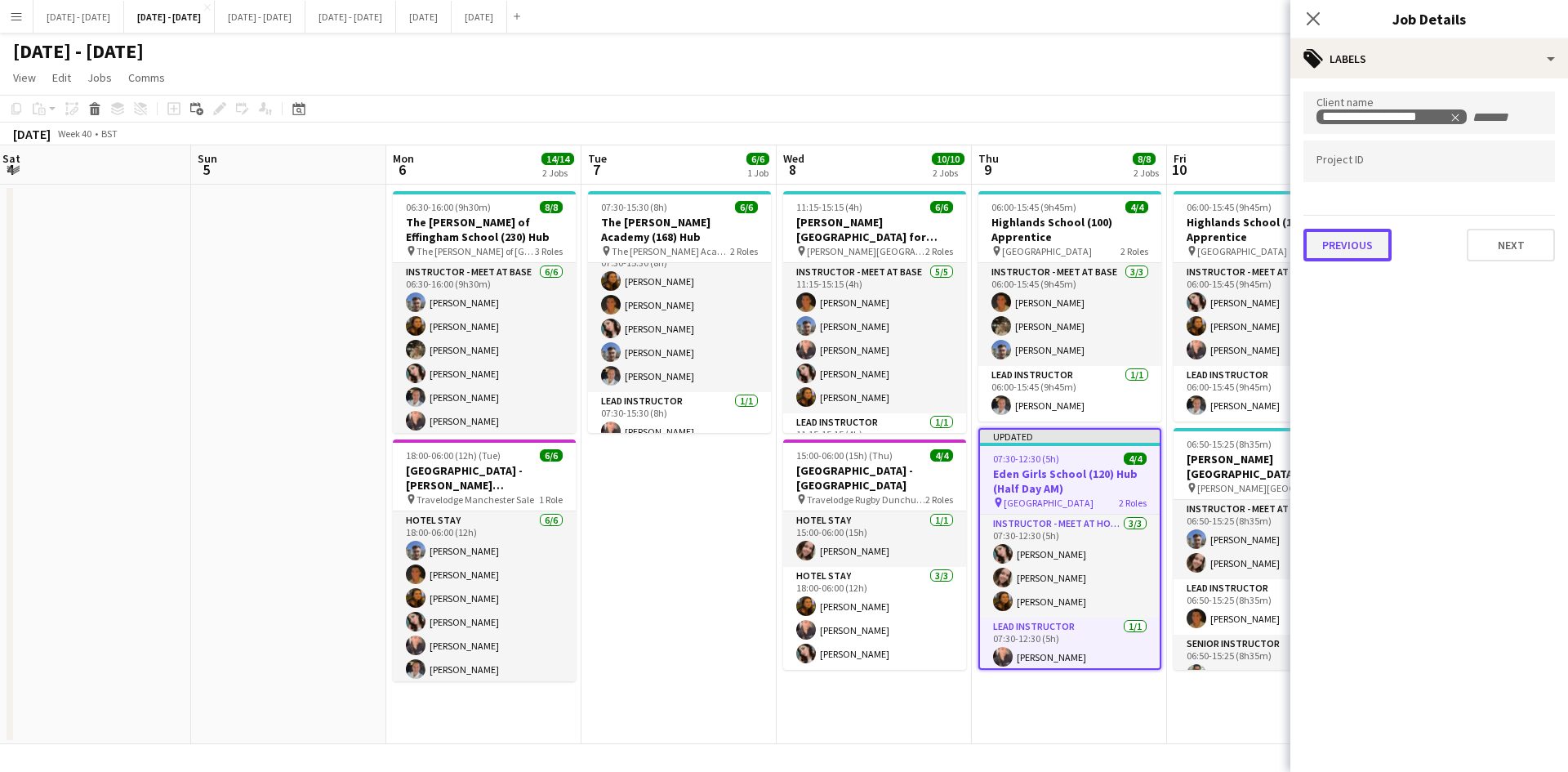
click at [1345, 267] on div "**********" at bounding box center [1429, 177] width 277 height 196
click at [1513, 244] on button "Next" at bounding box center [1510, 245] width 88 height 33
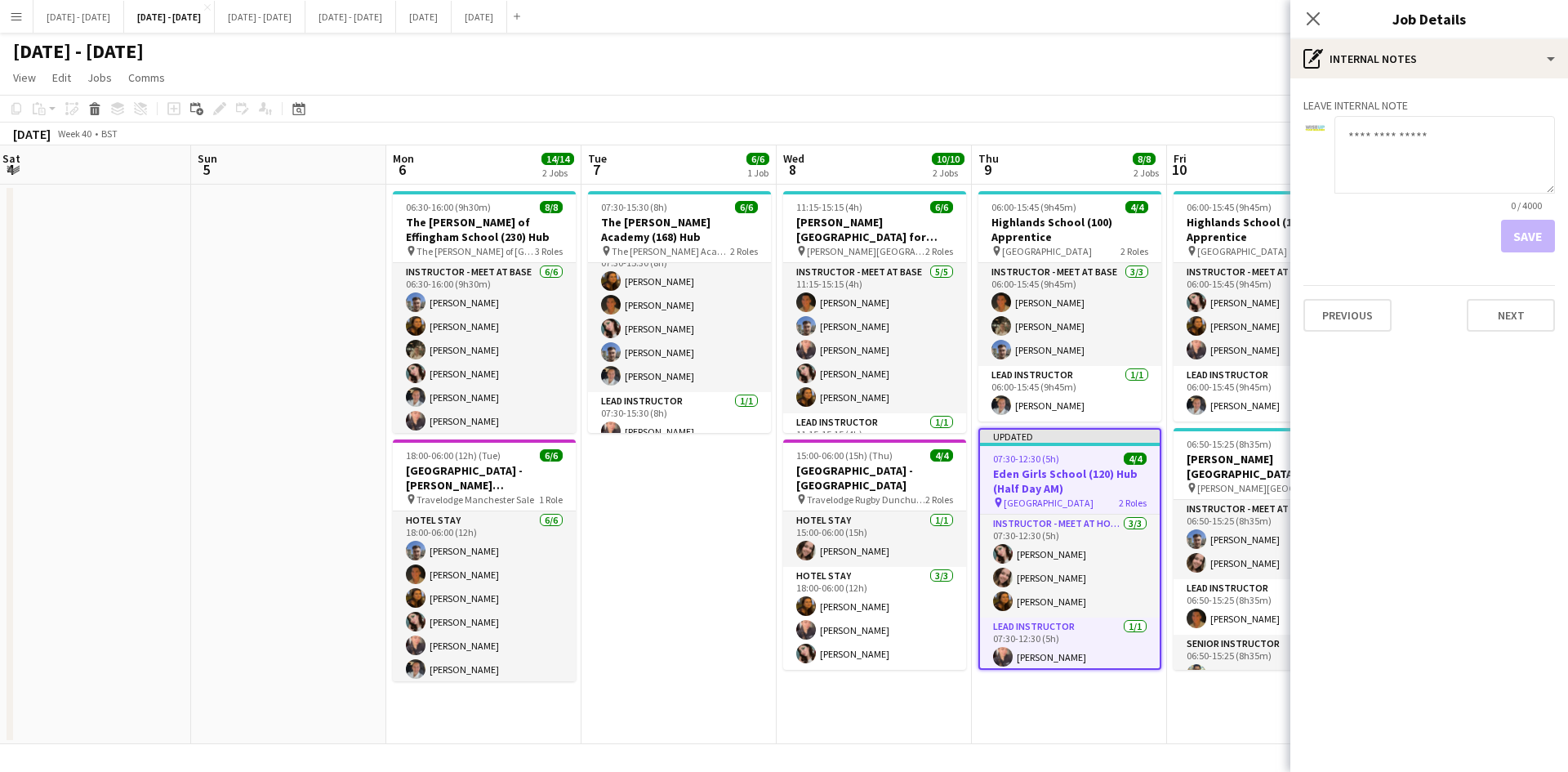
click at [1357, 134] on textarea at bounding box center [1444, 155] width 221 height 78
type textarea "**********"
click at [1517, 231] on button "Save" at bounding box center [1528, 236] width 54 height 33
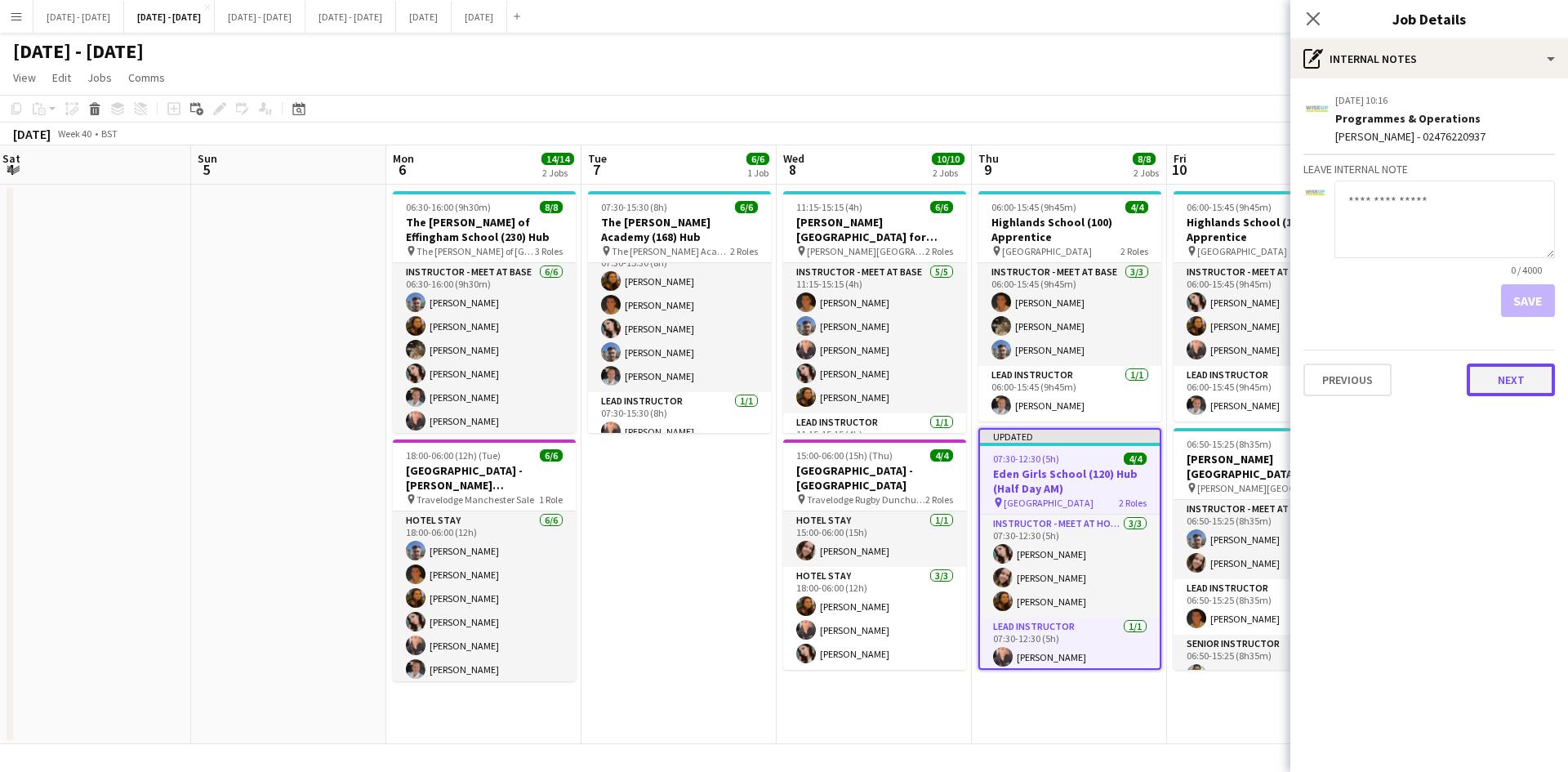
click at [1493, 387] on button "Next" at bounding box center [1510, 380] width 88 height 33
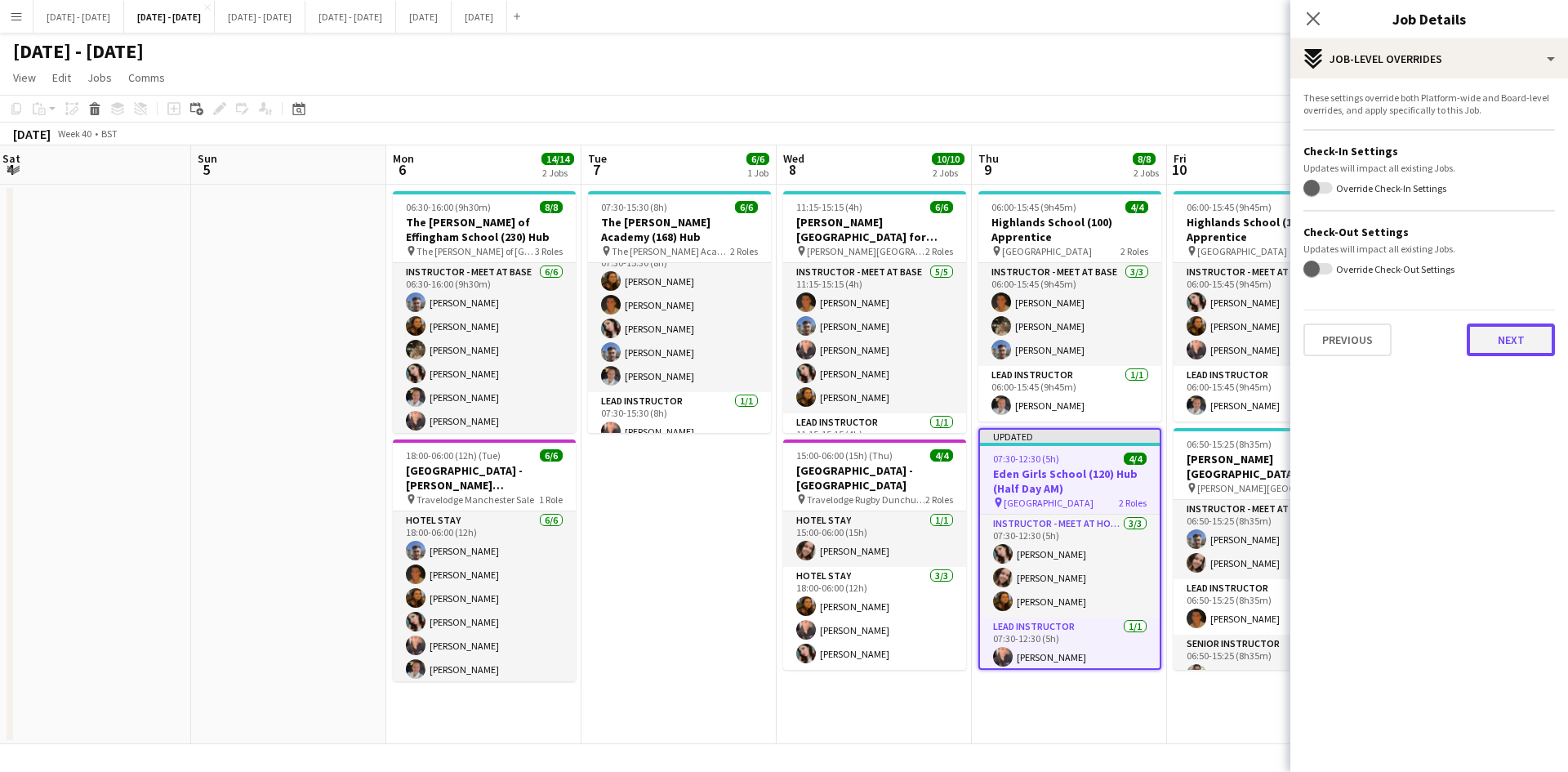
click at [1494, 331] on button "Next" at bounding box center [1510, 340] width 88 height 33
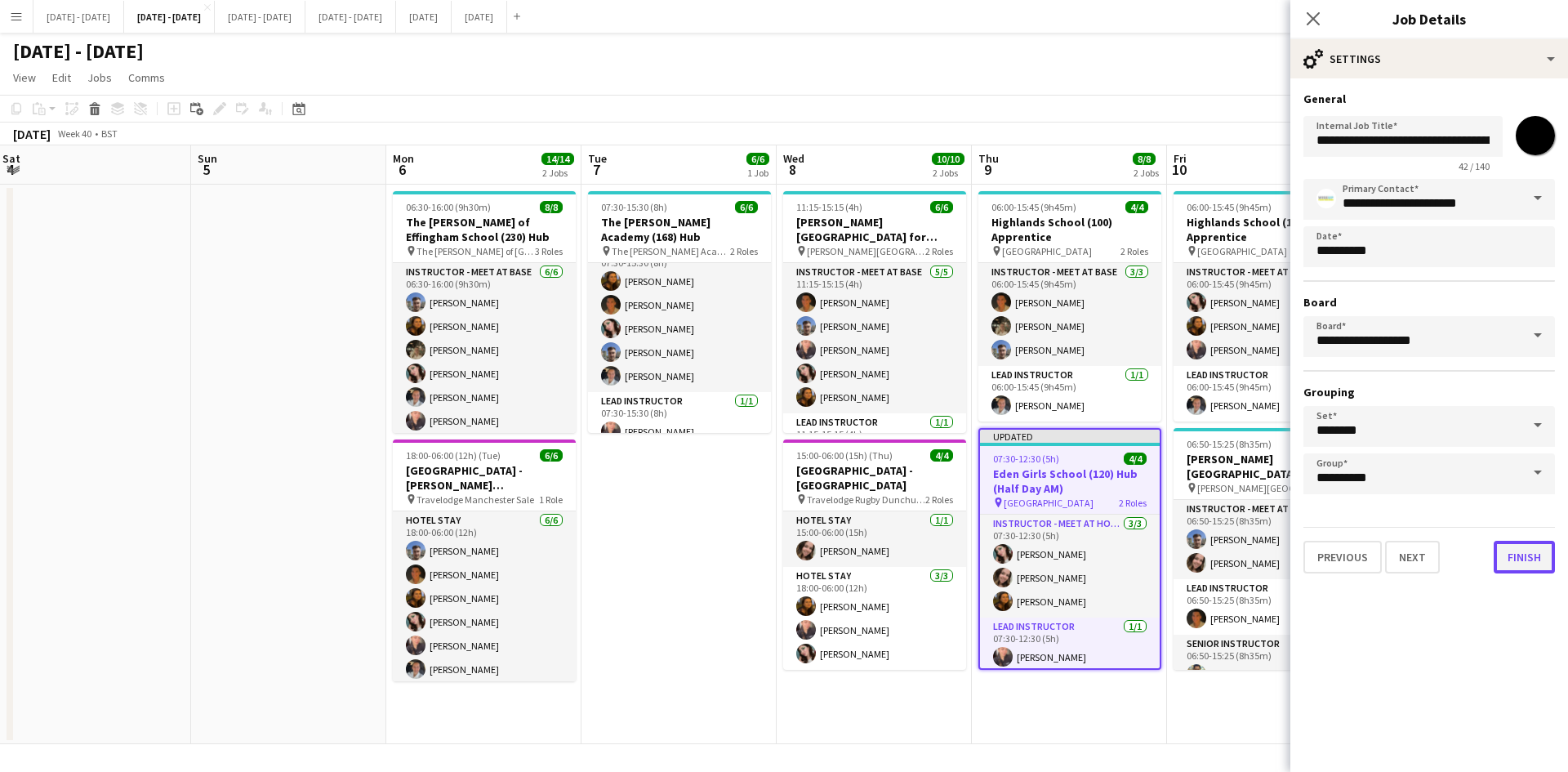
click at [1524, 560] on button "Finish" at bounding box center [1524, 558] width 61 height 33
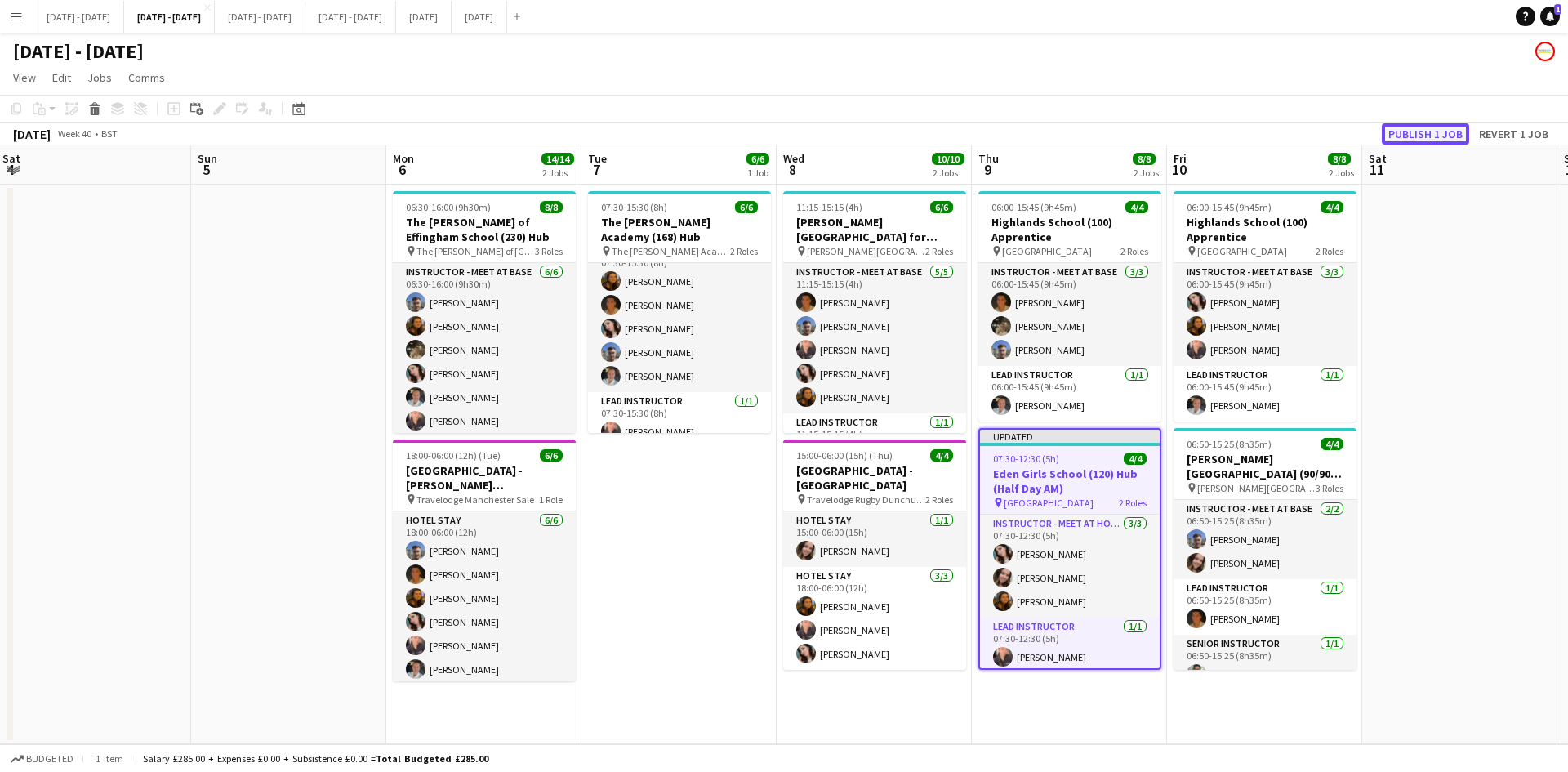
click at [1411, 133] on button "Publish 1 job" at bounding box center [1425, 134] width 87 height 21
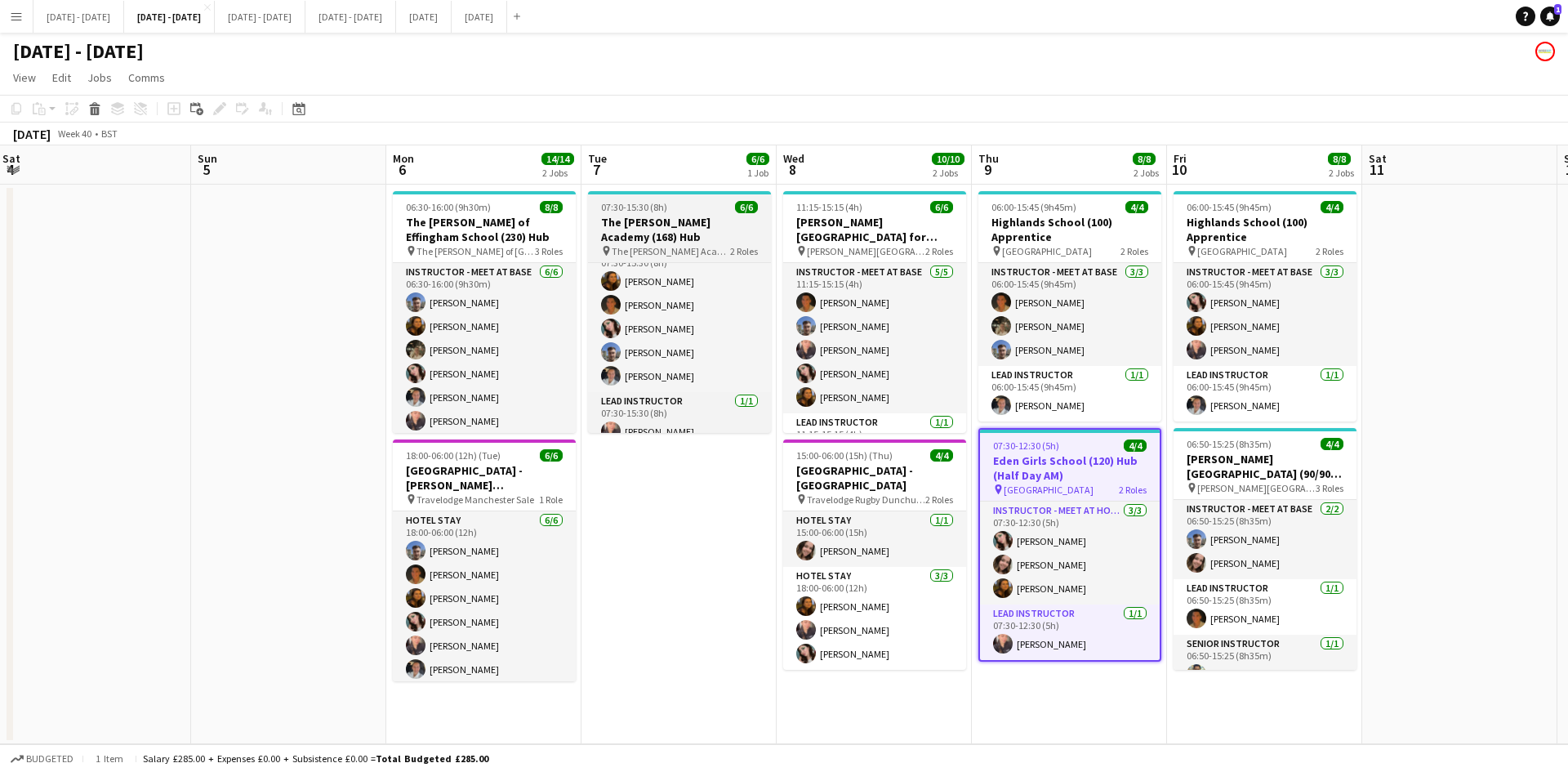
click at [689, 201] on app-job-card "07:30-15:30 (8h) 6/6 The [PERSON_NAME] Academy (168) Hub pin The [PERSON_NAME] …" at bounding box center [679, 312] width 183 height 242
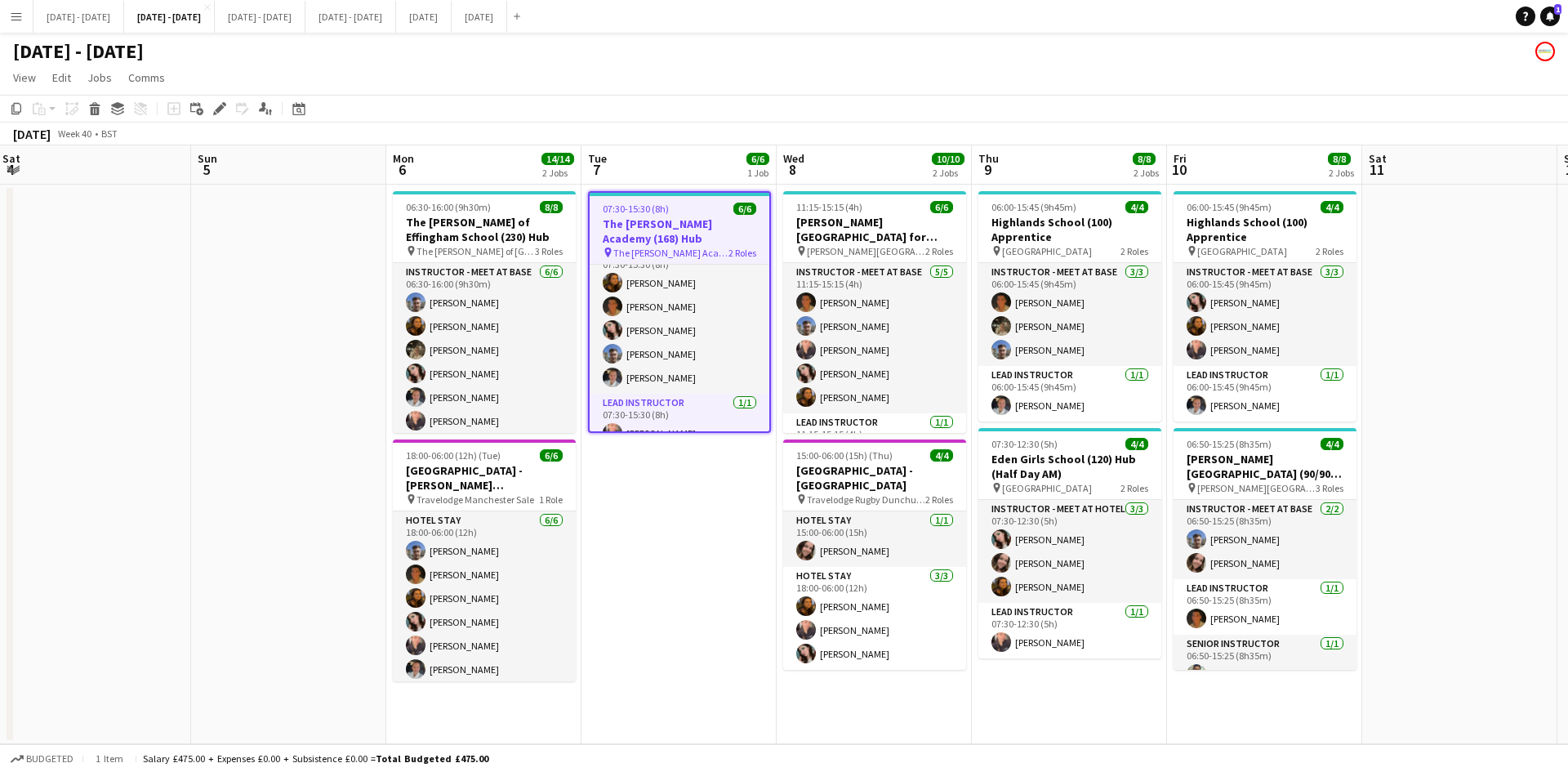
scroll to position [25, 0]
click at [689, 201] on app-job-card "07:30-15:30 (8h) 6/6 The [PERSON_NAME] Academy (168) Hub pin The [PERSON_NAME] …" at bounding box center [679, 312] width 183 height 242
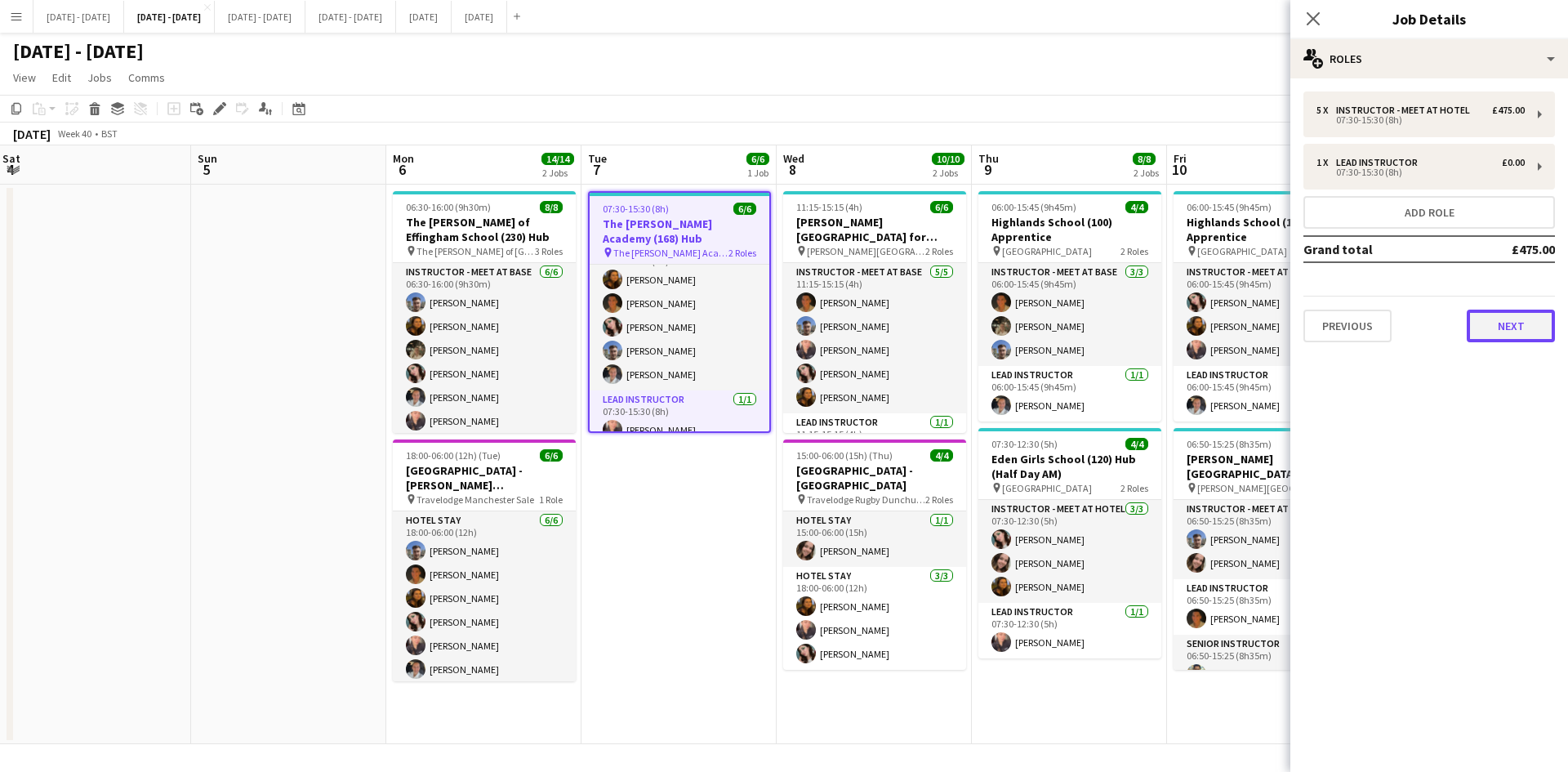
click at [1498, 320] on button "Next" at bounding box center [1510, 326] width 88 height 33
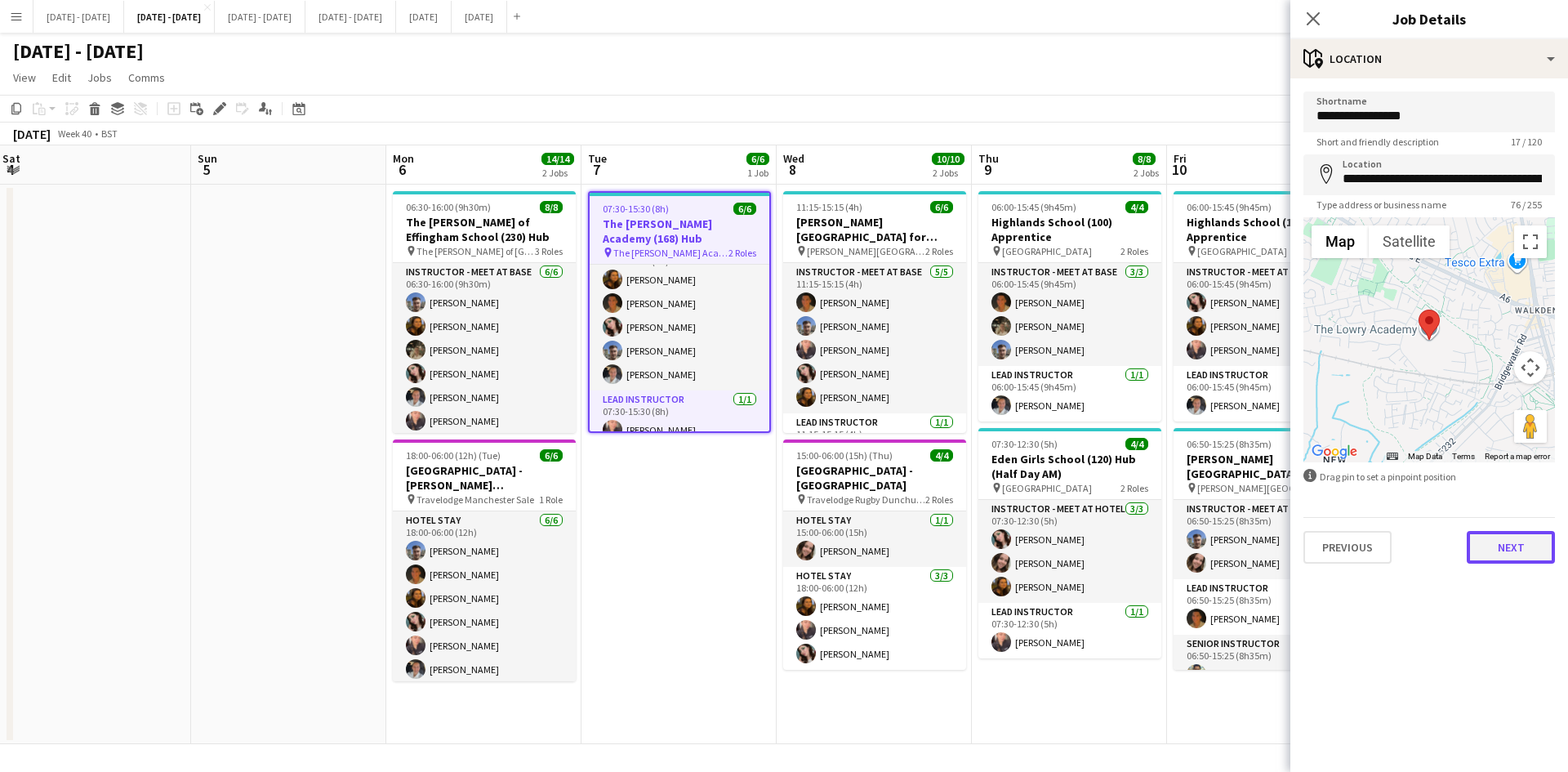
click at [1519, 552] on button "Next" at bounding box center [1510, 548] width 88 height 33
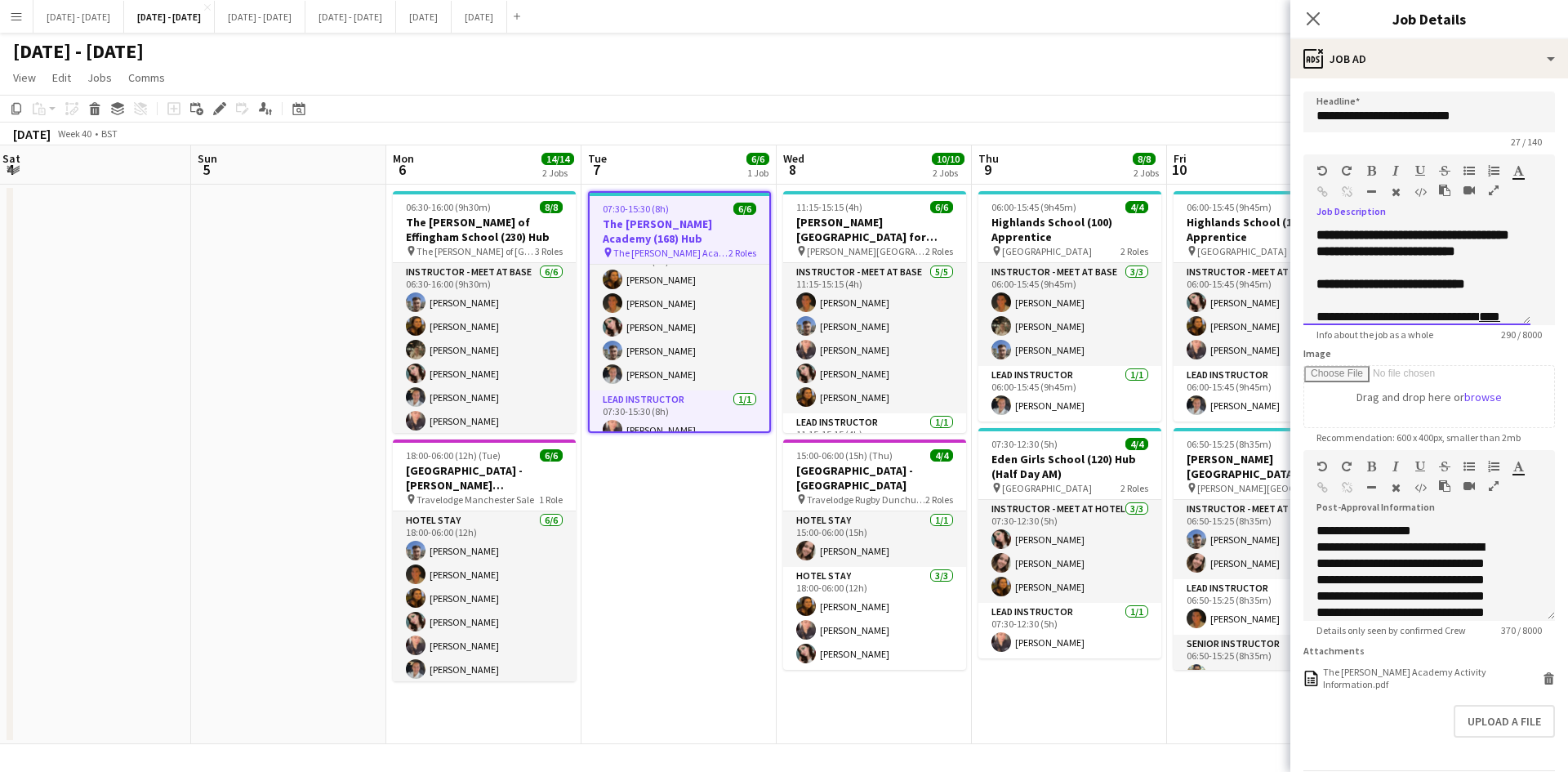
scroll to position [163, 0]
click at [1370, 260] on div "**********" at bounding box center [1416, 252] width 200 height 16
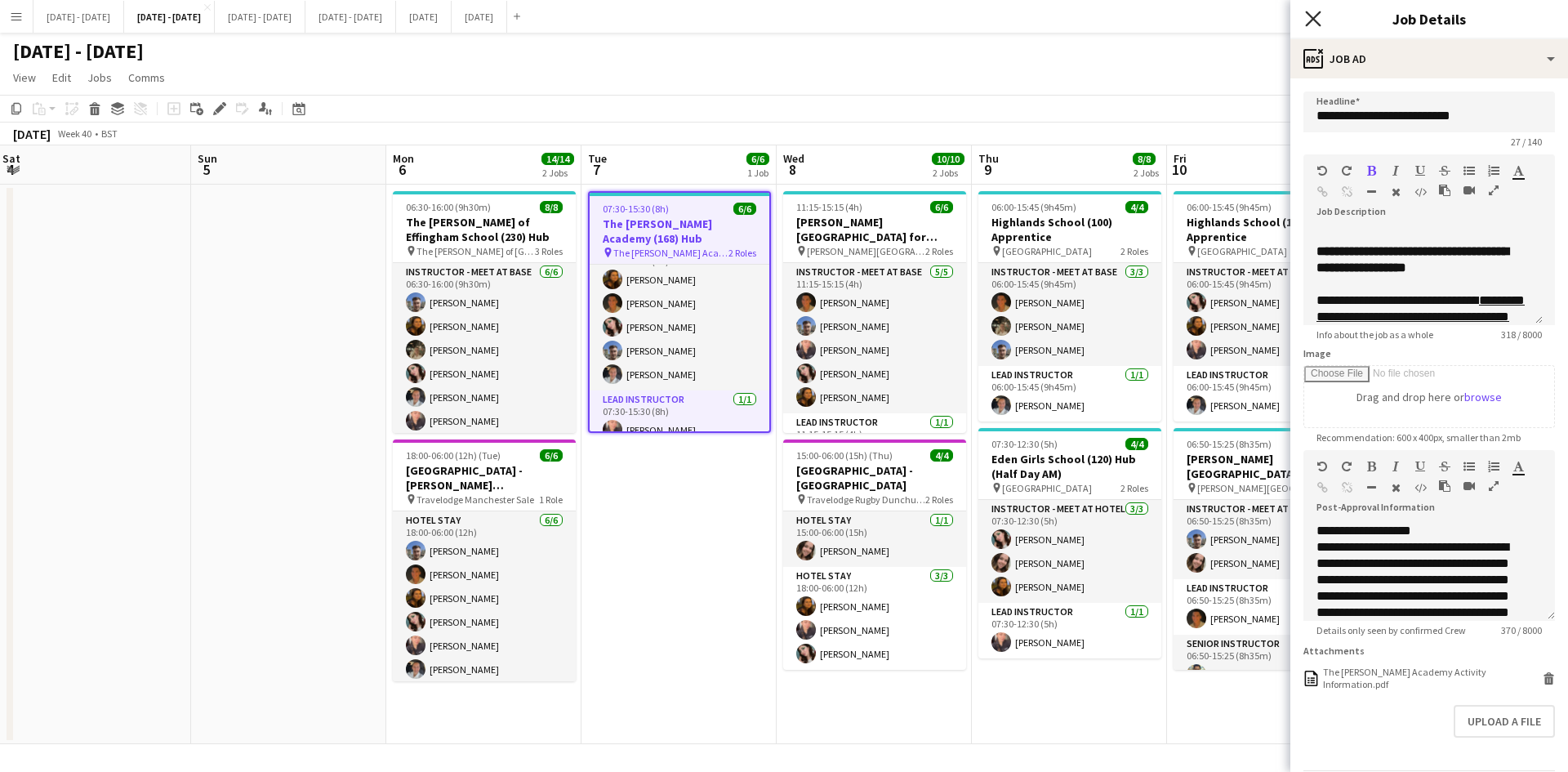
click at [1312, 16] on icon at bounding box center [1313, 18] width 16 height 16
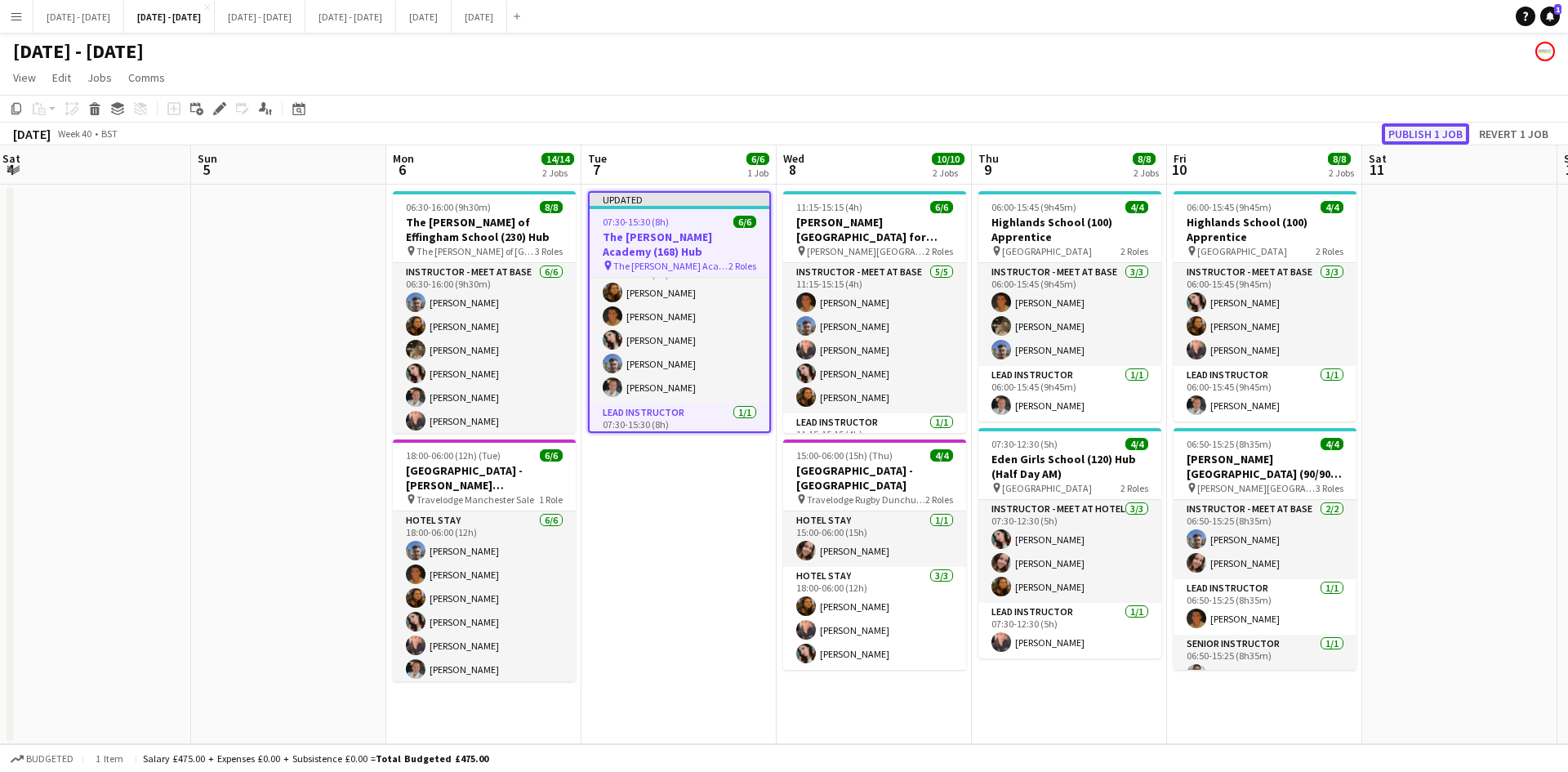
click at [1402, 135] on button "Publish 1 job" at bounding box center [1425, 134] width 87 height 21
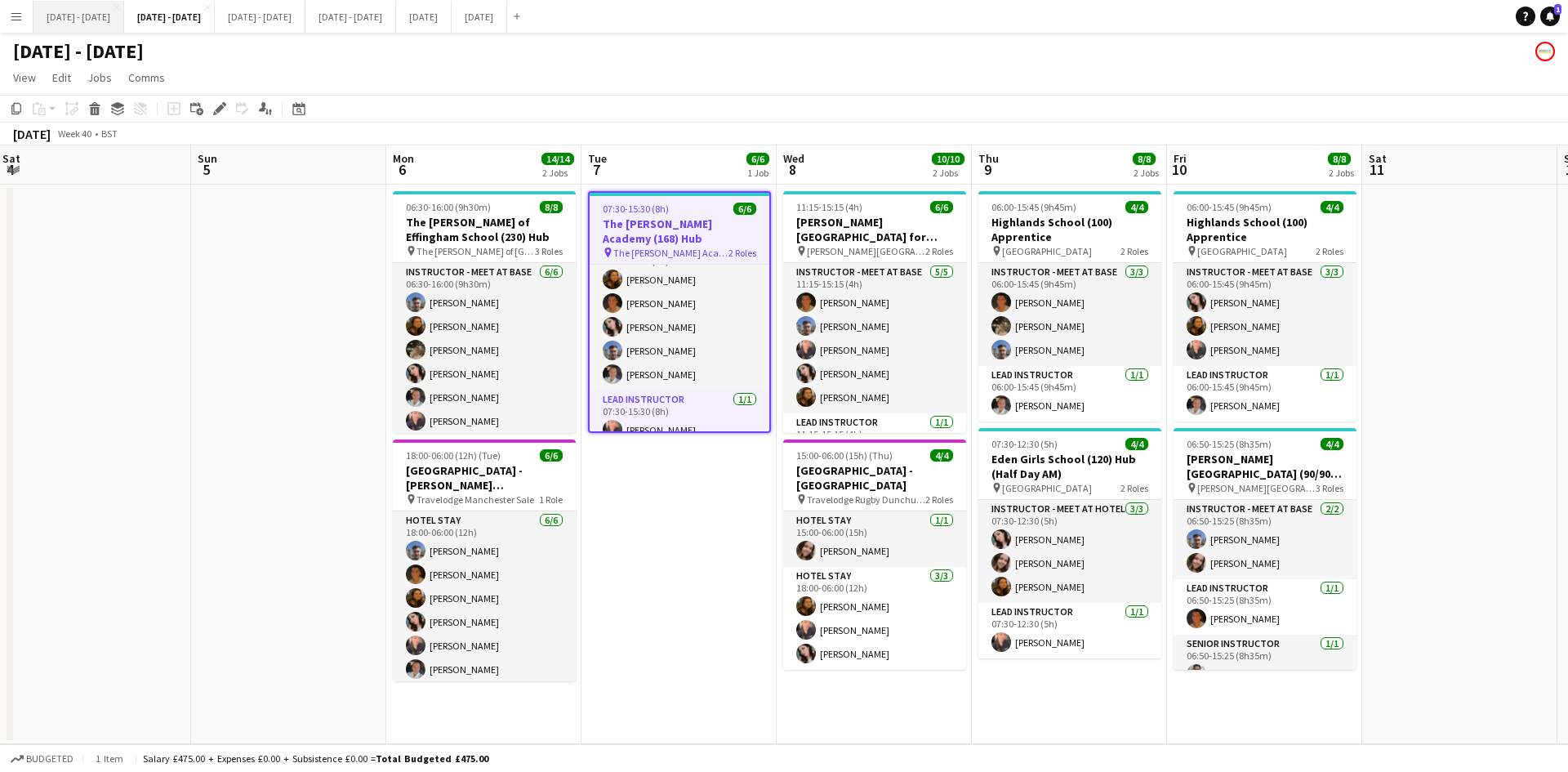
click at [90, 14] on button "[DATE] - [DATE] Close" at bounding box center [79, 16] width 91 height 32
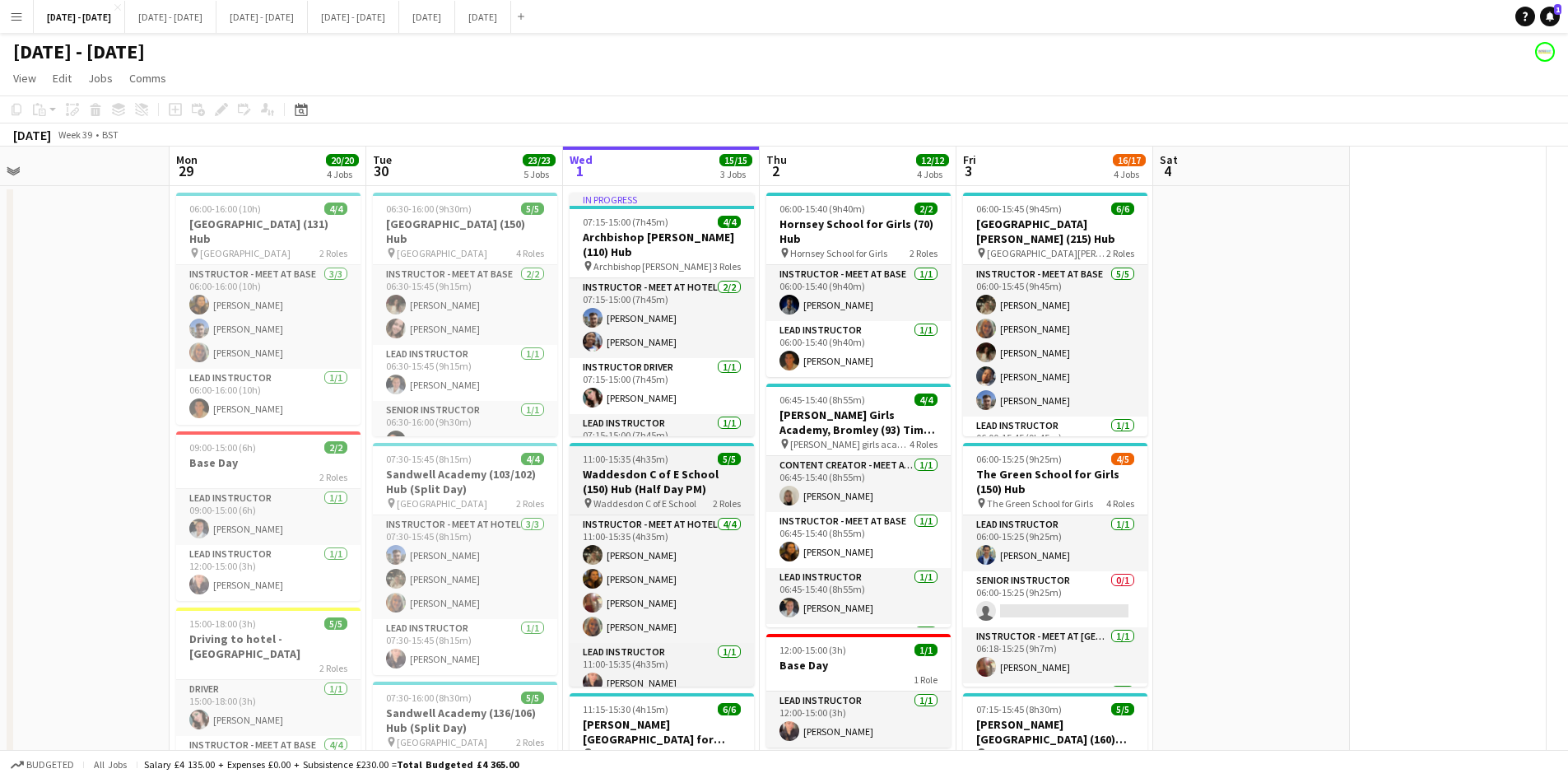
scroll to position [12, 0]
